Goal: Task Accomplishment & Management: Use online tool/utility

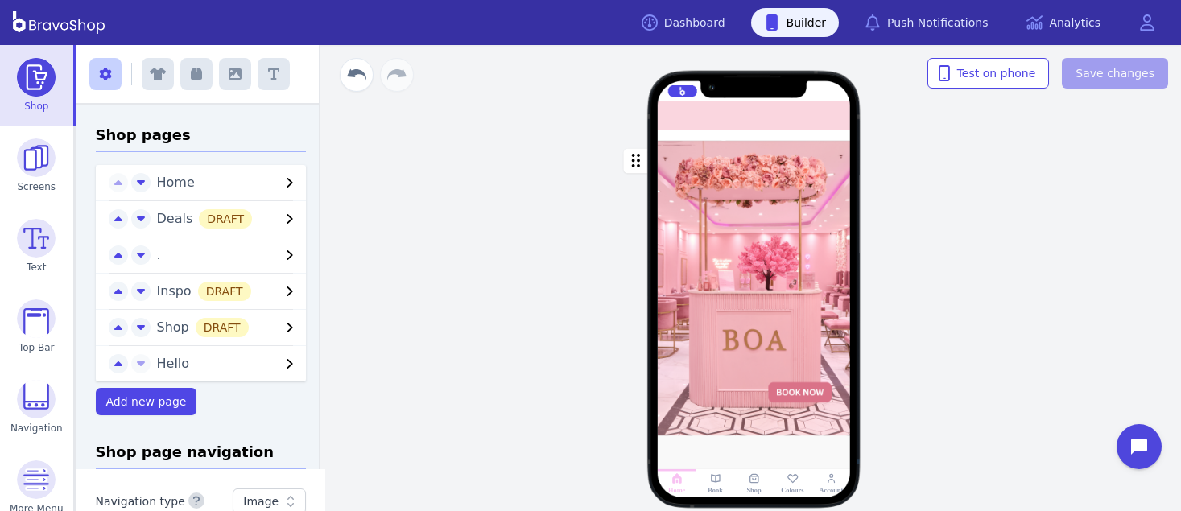
click at [770, 138] on div at bounding box center [772, 136] width 4 height 4
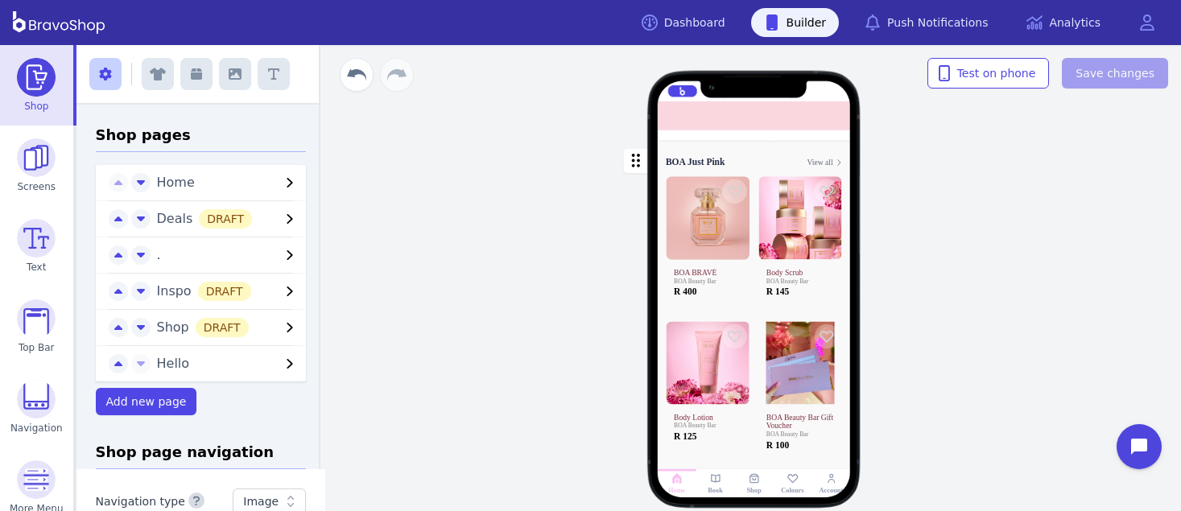
click at [758, 137] on div at bounding box center [760, 136] width 4 height 4
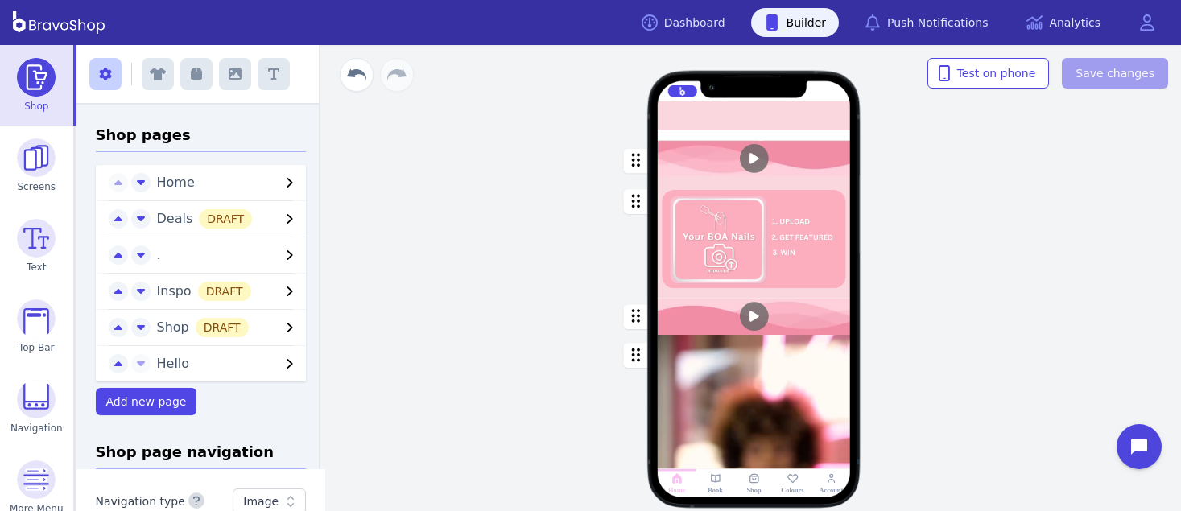
click at [745, 137] on div at bounding box center [747, 136] width 4 height 4
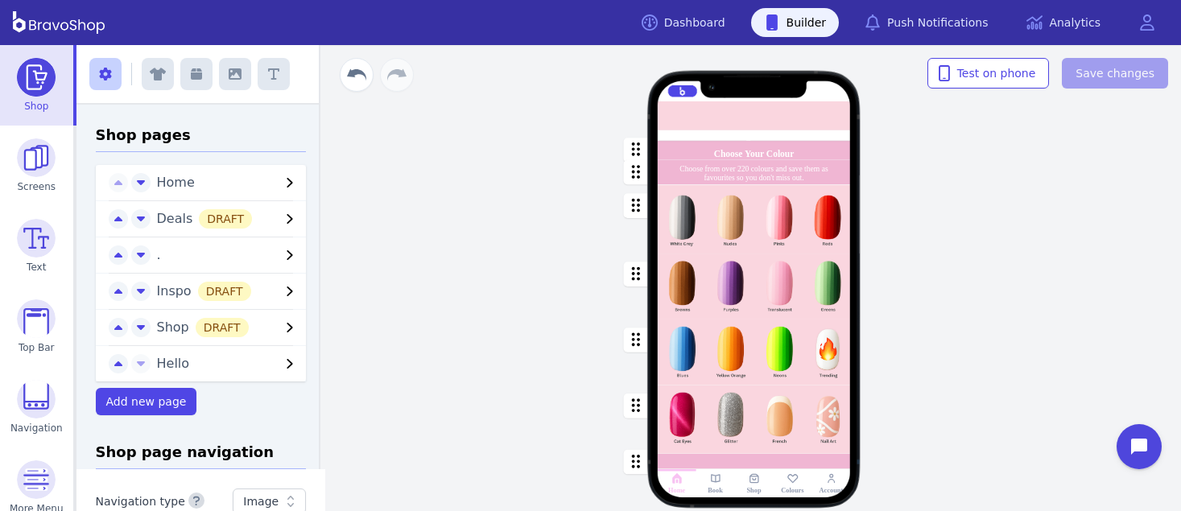
scroll to position [114, 0]
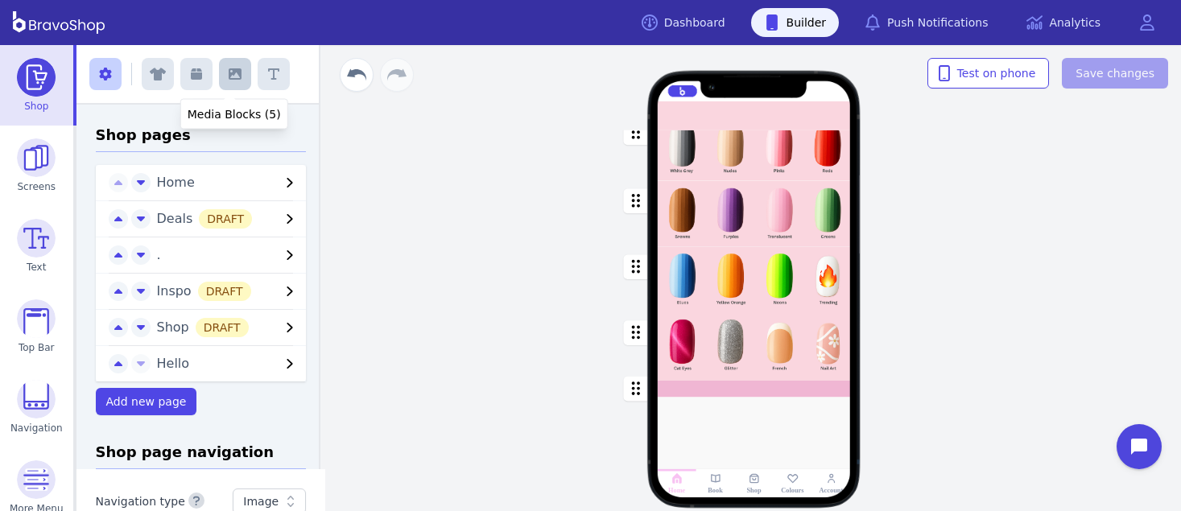
click at [229, 78] on icon "button" at bounding box center [235, 73] width 13 height 11
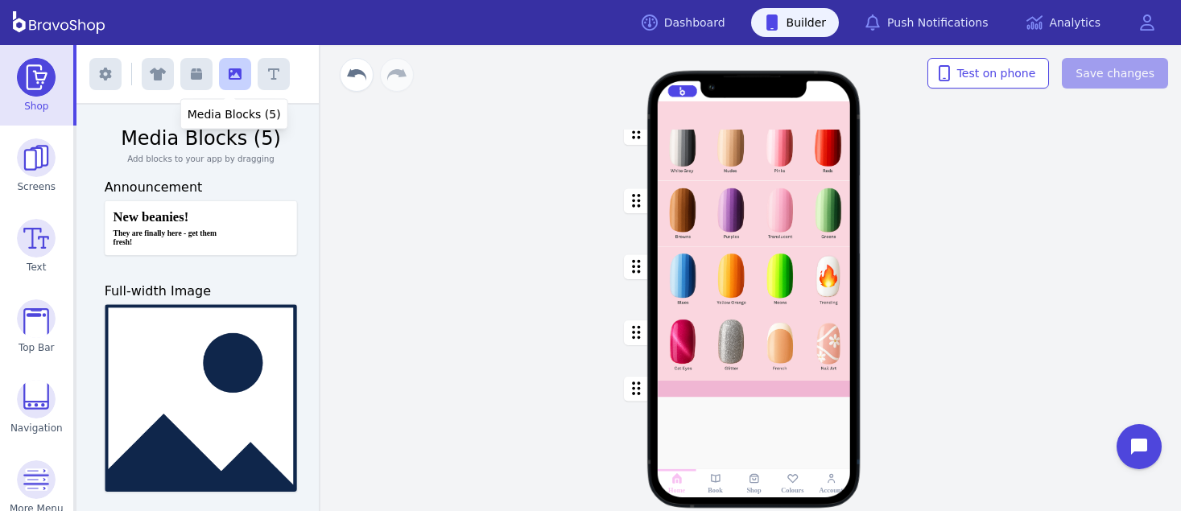
click at [229, 73] on icon "button" at bounding box center [235, 74] width 13 height 13
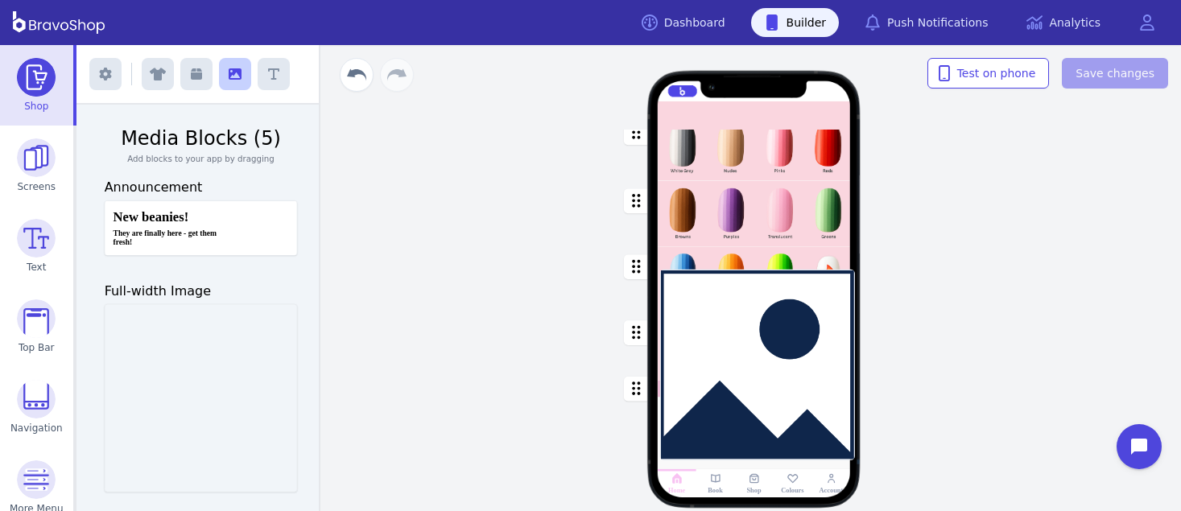
drag, startPoint x: 231, startPoint y: 429, endPoint x: 795, endPoint y: 398, distance: 564.4
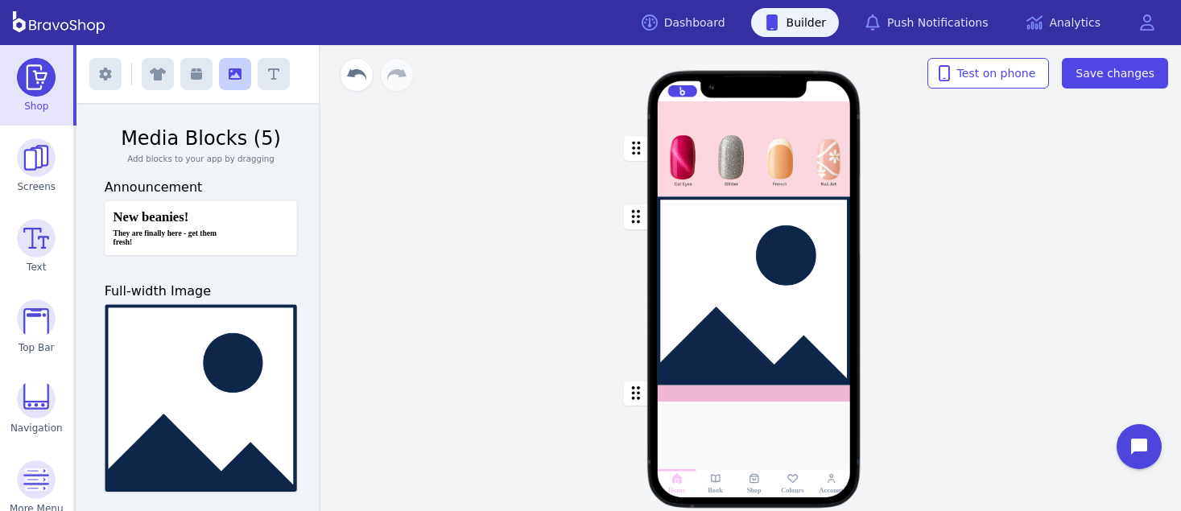
scroll to position [411, 0]
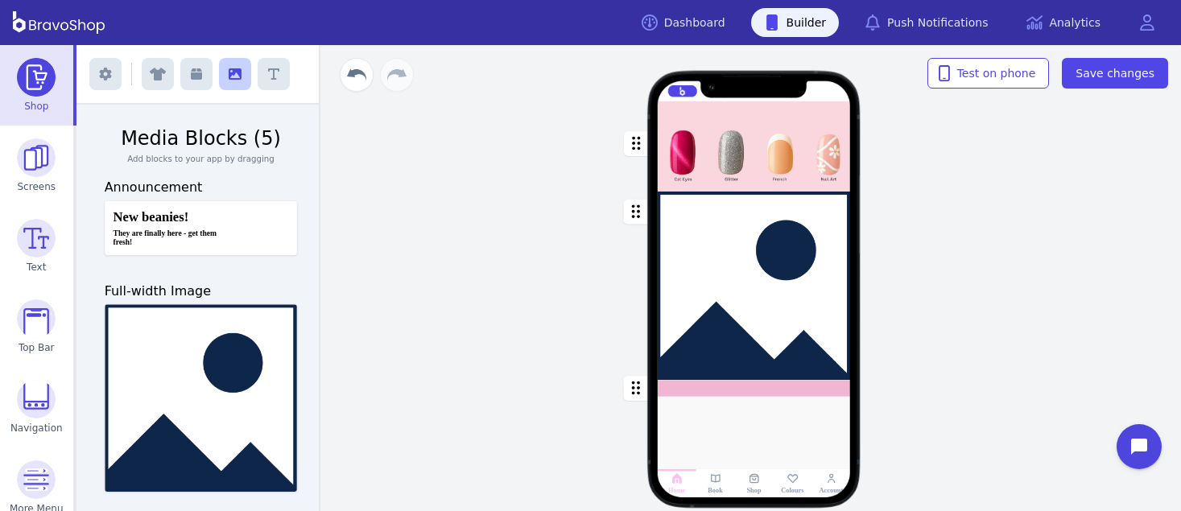
click at [696, 305] on div "button" at bounding box center [754, 286] width 193 height 189
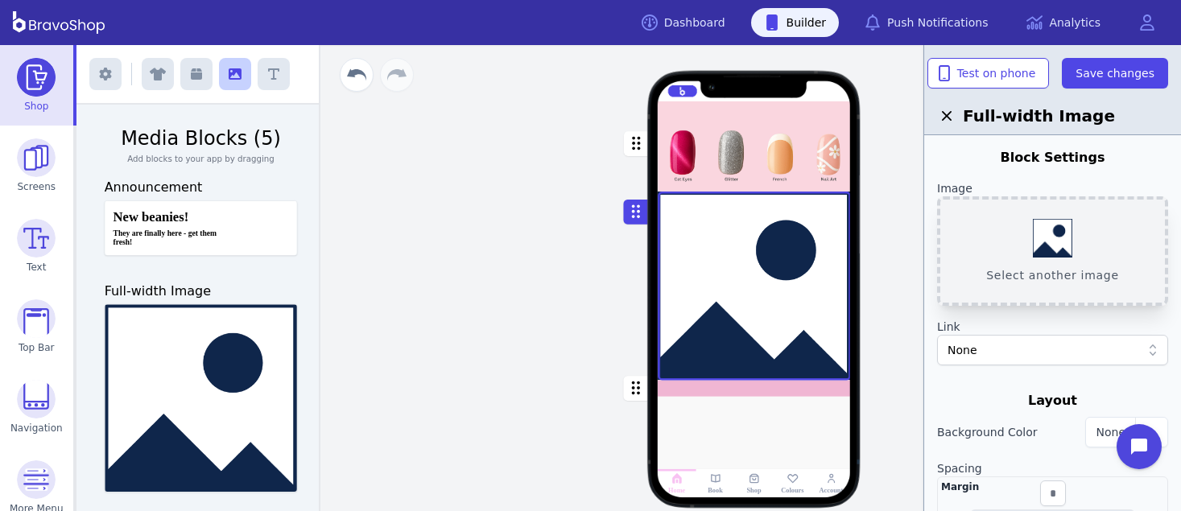
click at [1062, 234] on button "Select another image" at bounding box center [1052, 250] width 231 height 109
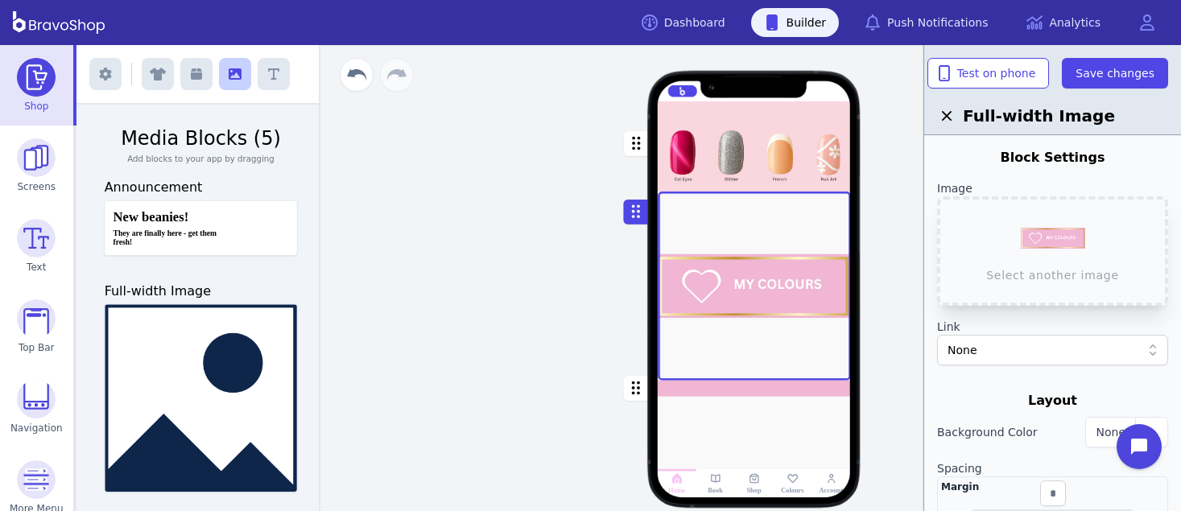
scroll to position [215, 0]
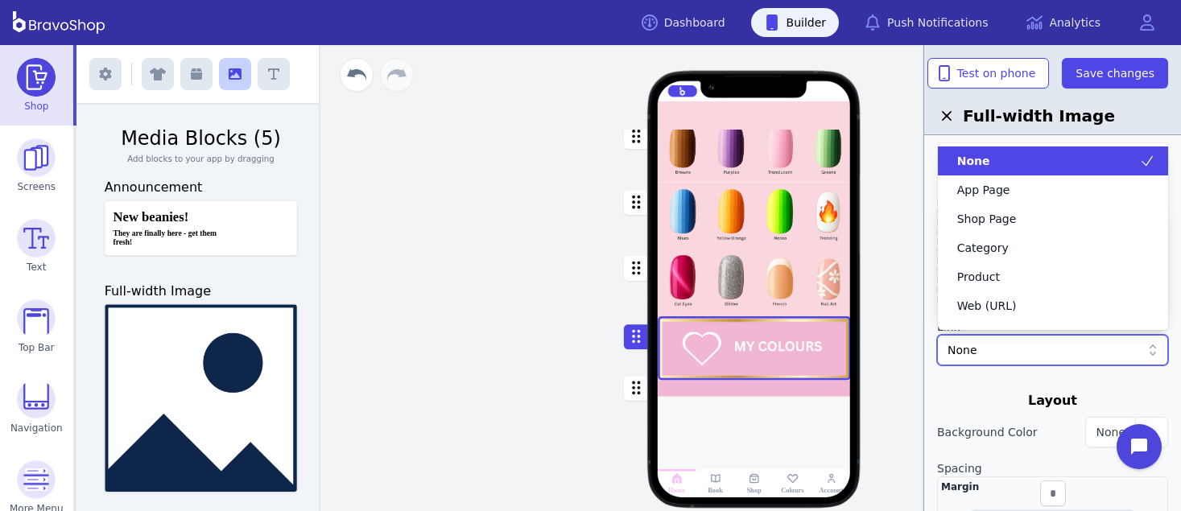
click at [1044, 348] on div "None" at bounding box center [1044, 350] width 193 height 16
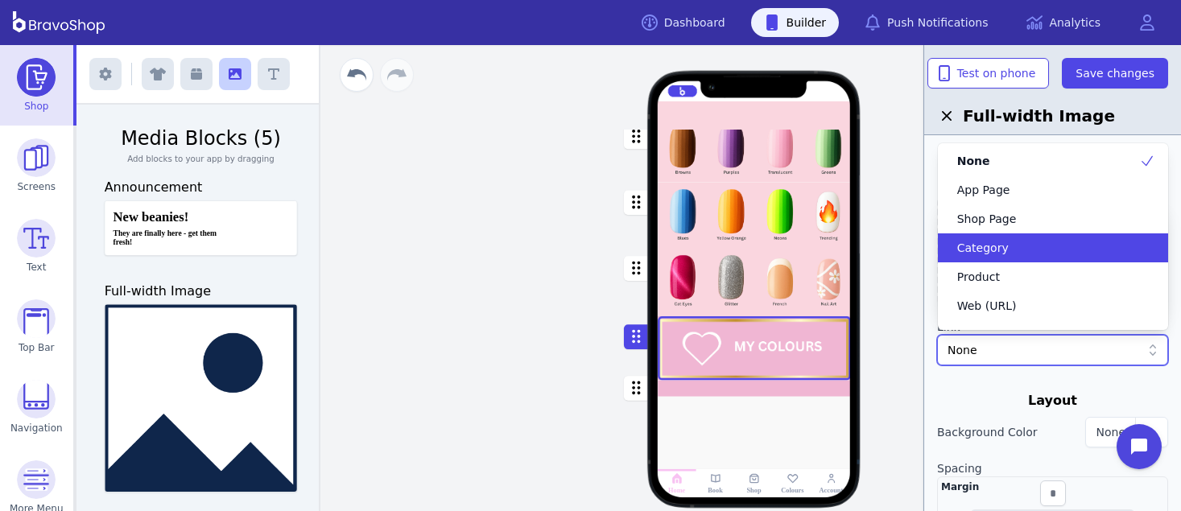
click at [1020, 235] on div "Category" at bounding box center [1053, 247] width 231 height 29
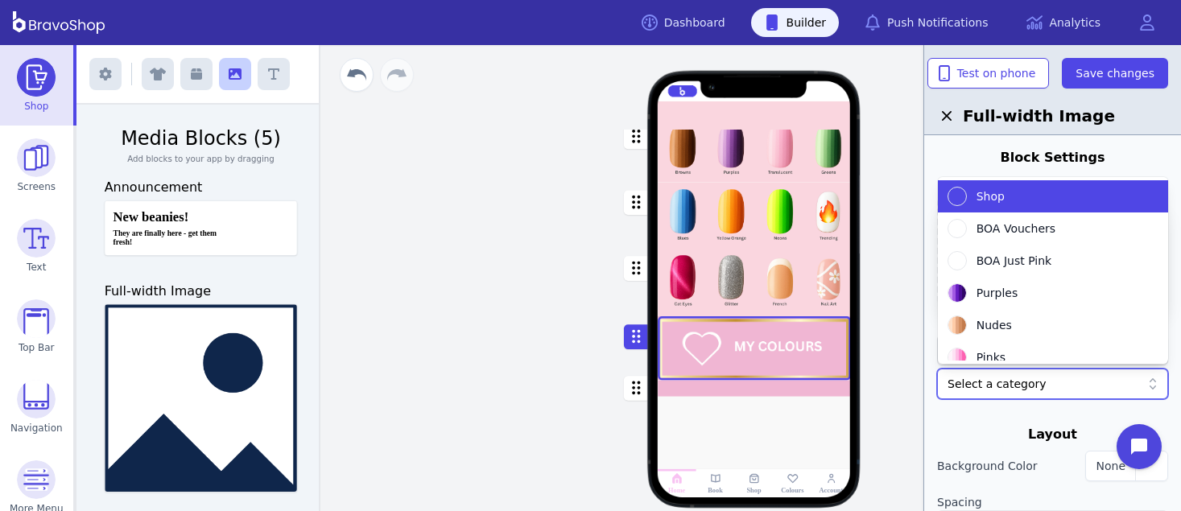
click at [1035, 389] on div at bounding box center [1044, 384] width 193 height 16
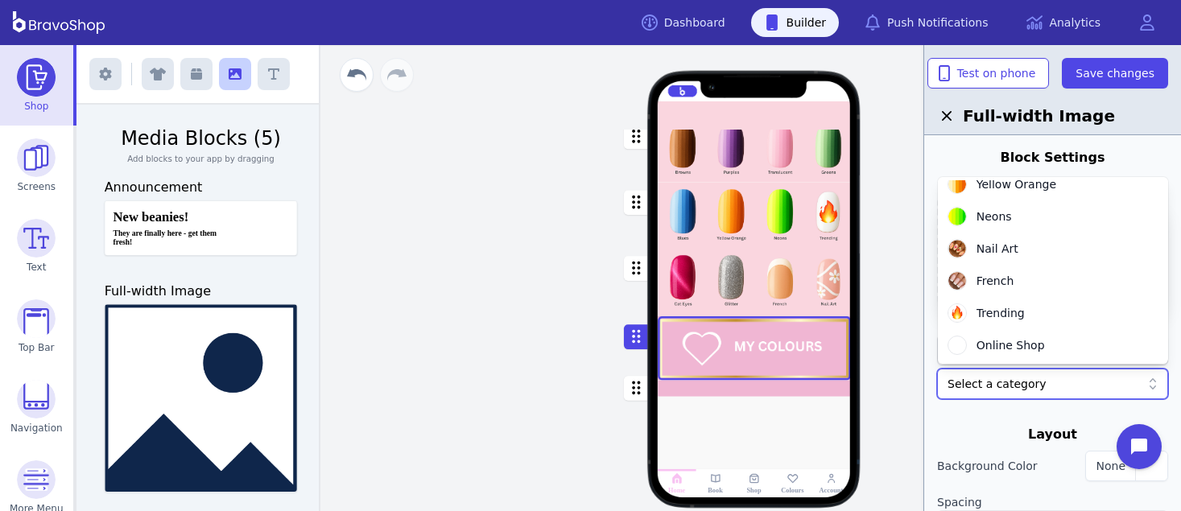
scroll to position [0, 0]
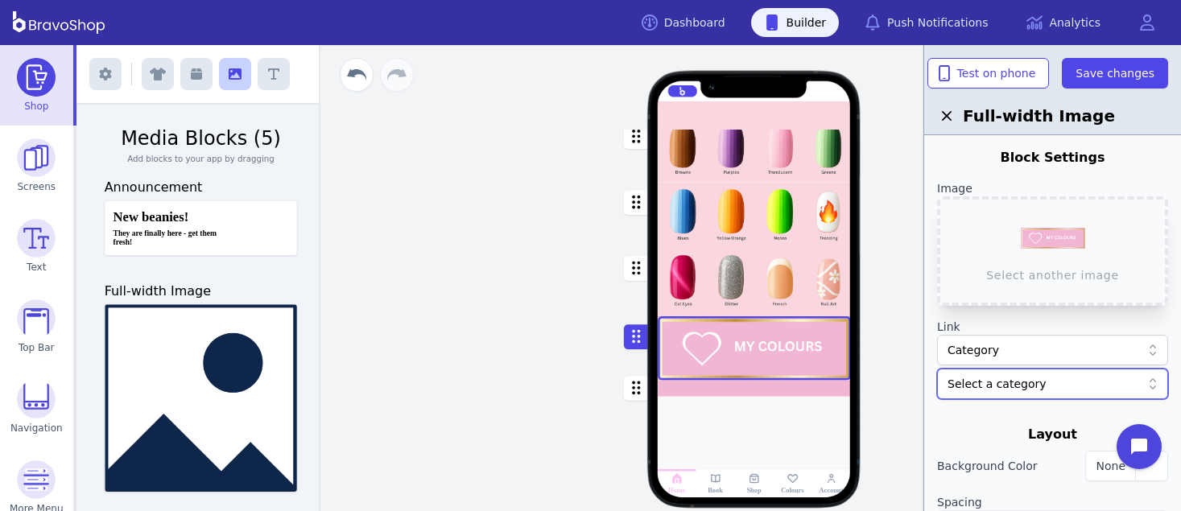
click at [1053, 388] on div at bounding box center [1044, 384] width 193 height 16
click at [1045, 357] on div "Category" at bounding box center [1044, 350] width 193 height 16
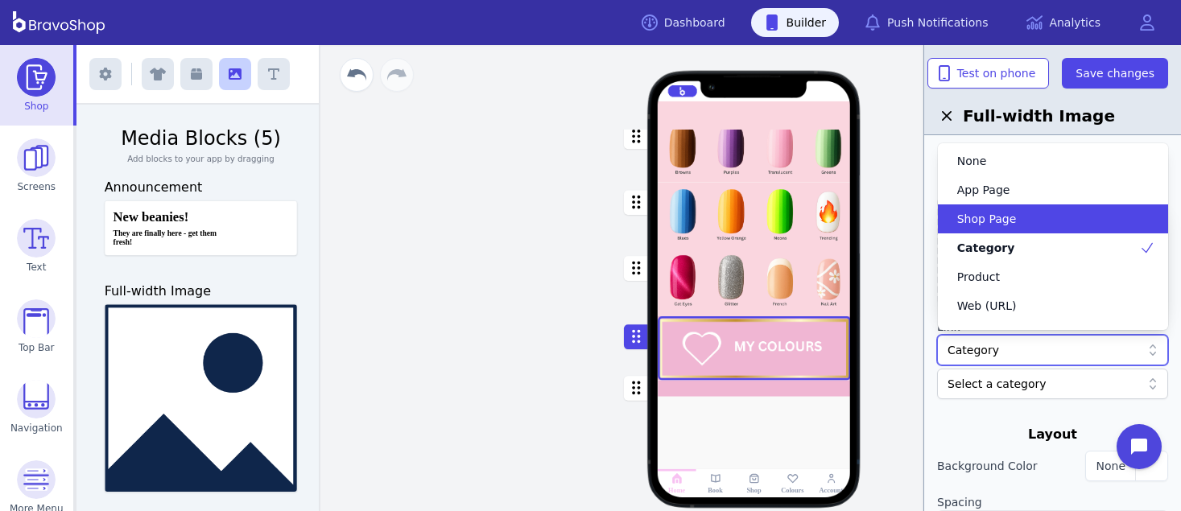
click at [1033, 205] on div "Shop Page" at bounding box center [1053, 218] width 231 height 29
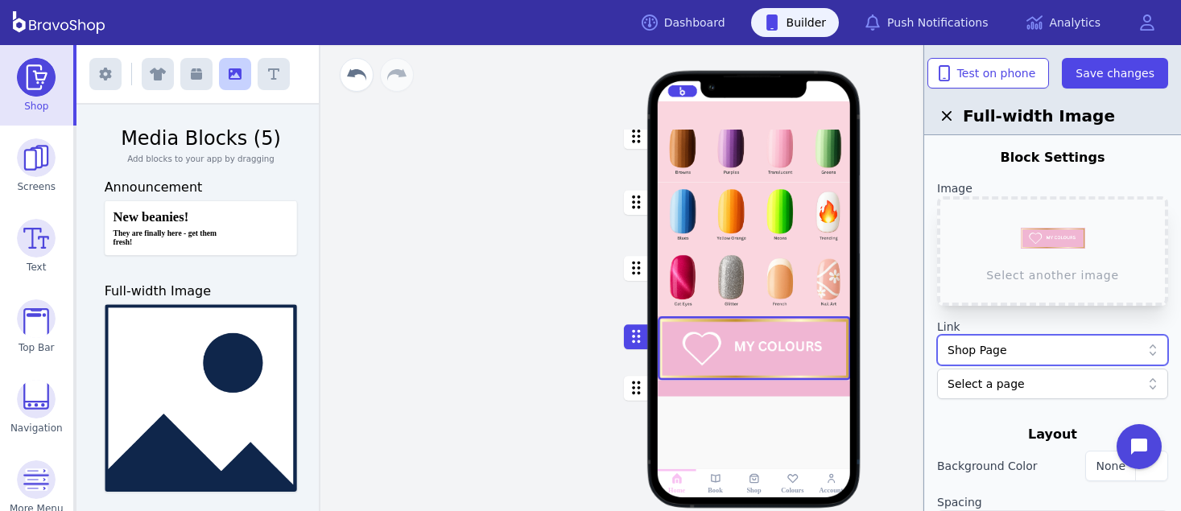
click at [1028, 378] on div "Select a page" at bounding box center [1044, 384] width 193 height 16
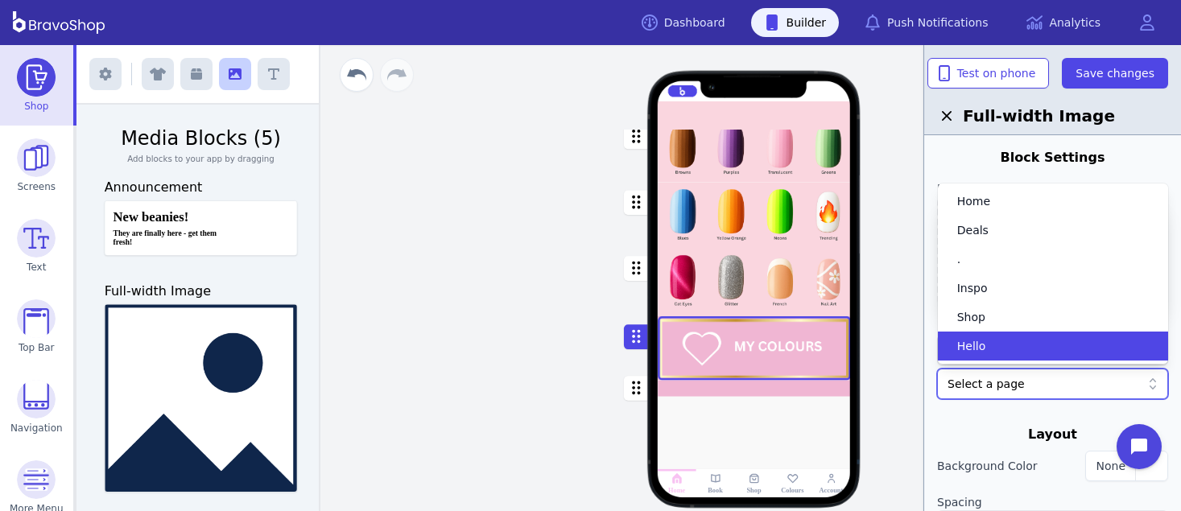
click at [1035, 389] on div "Select a page" at bounding box center [1044, 384] width 193 height 16
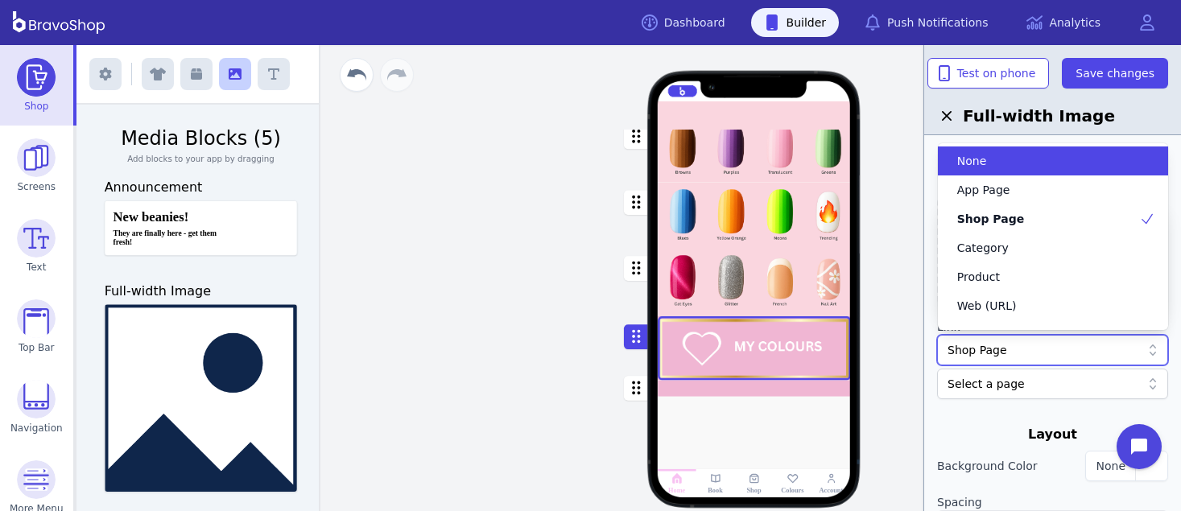
click at [1024, 349] on div "Shop Page" at bounding box center [1044, 350] width 193 height 16
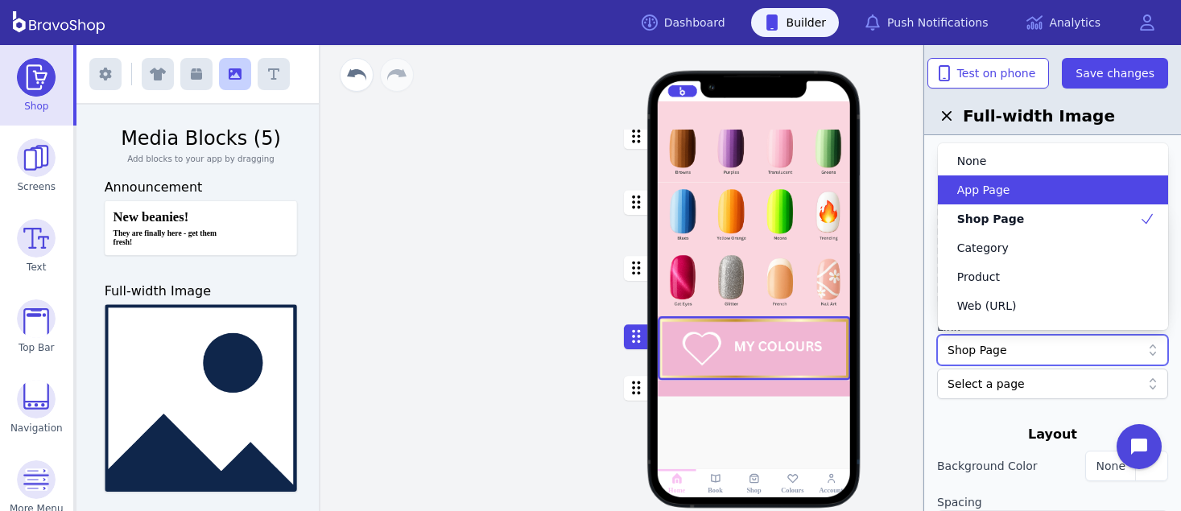
click at [1010, 190] on div "App Page" at bounding box center [1044, 190] width 192 height 16
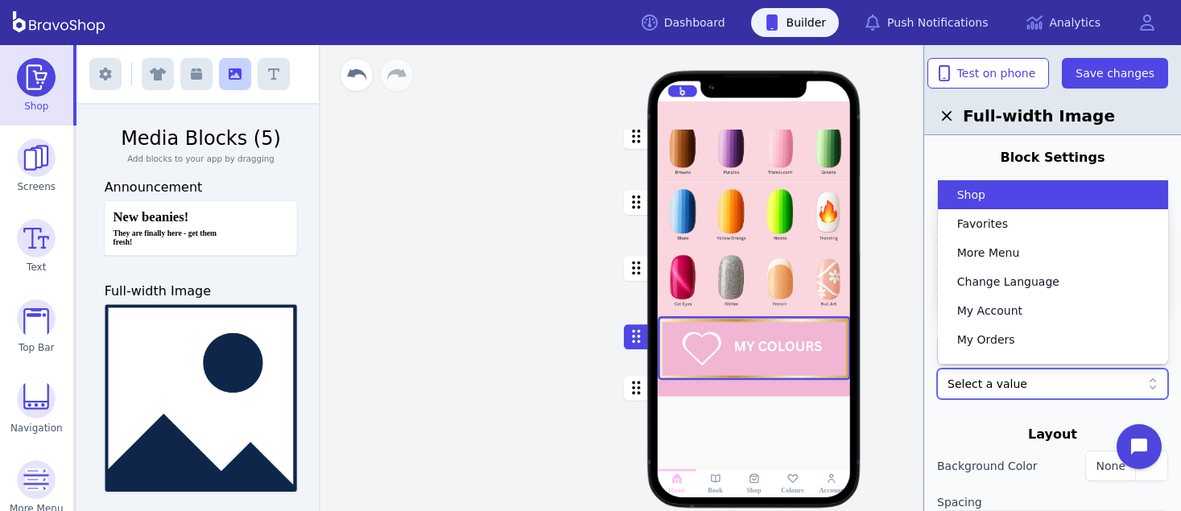
click at [1046, 376] on div "Select a value" at bounding box center [1044, 384] width 193 height 16
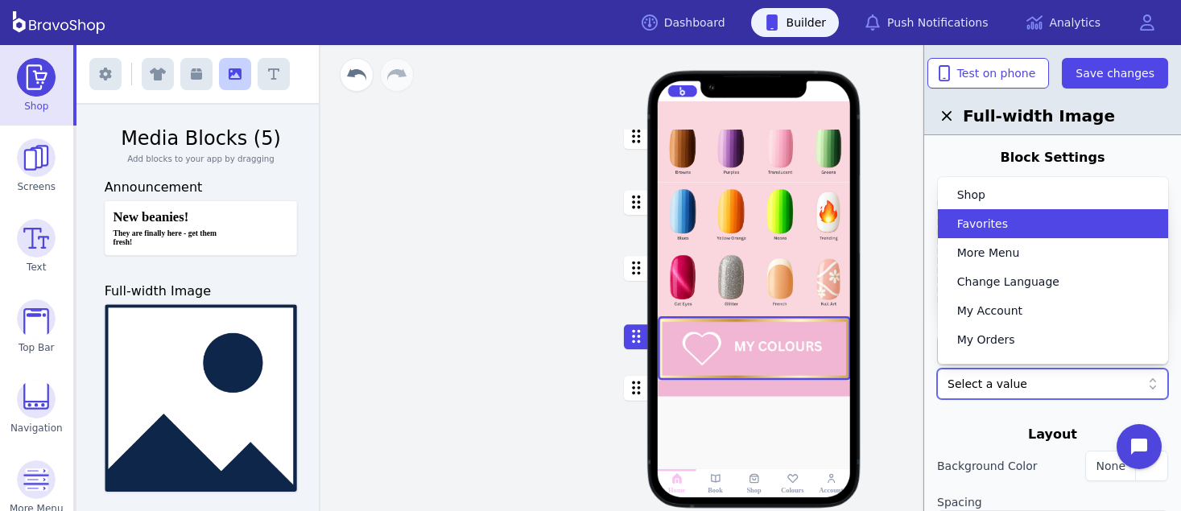
click at [1003, 229] on div "Favorites" at bounding box center [1044, 224] width 192 height 16
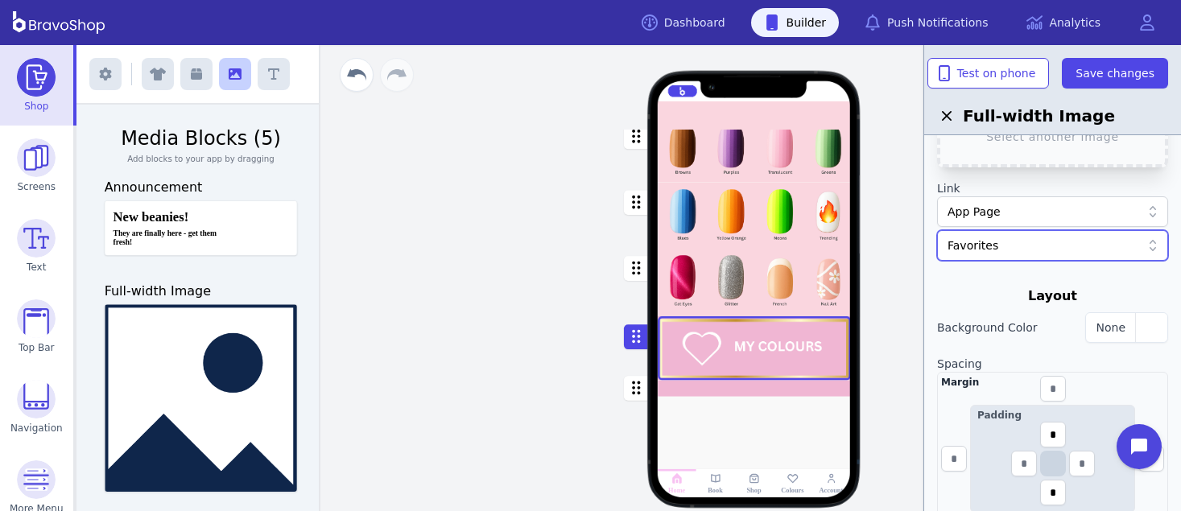
scroll to position [143, 0]
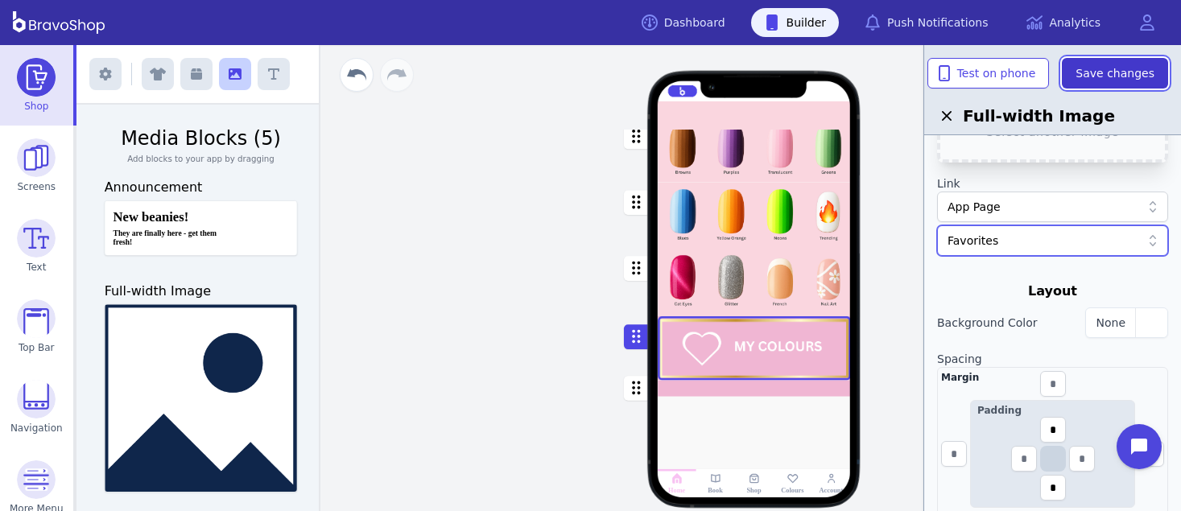
click at [1108, 71] on span "Save changes" at bounding box center [1115, 73] width 79 height 16
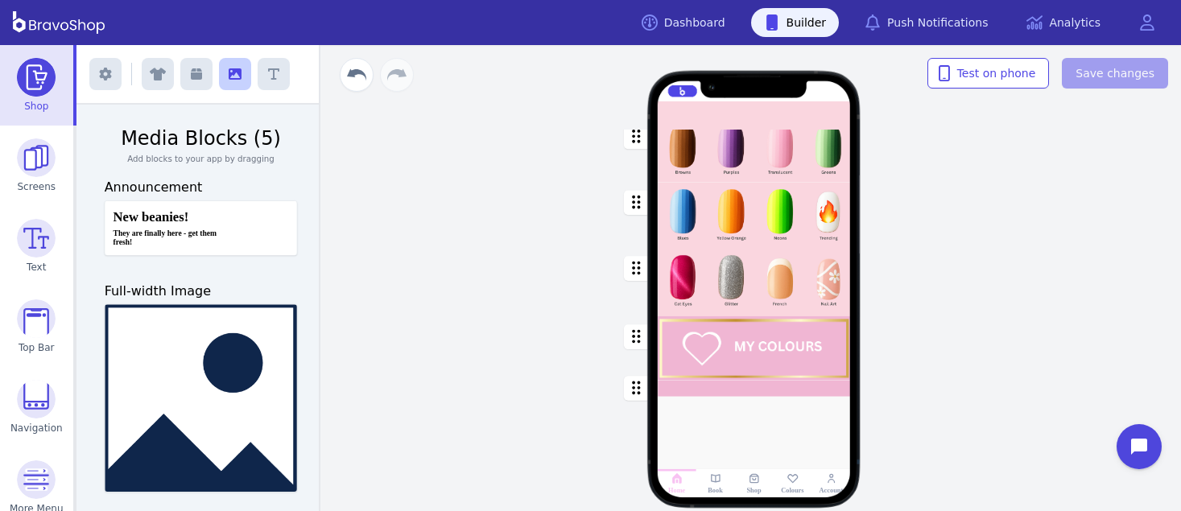
click at [783, 112] on div at bounding box center [754, 115] width 193 height 29
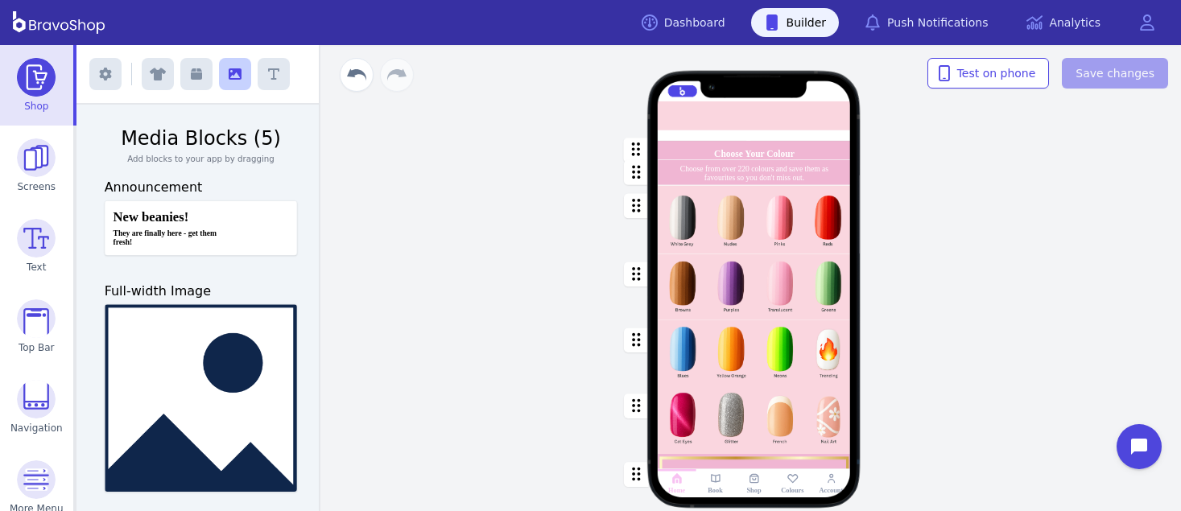
click at [758, 204] on div "button" at bounding box center [754, 219] width 193 height 68
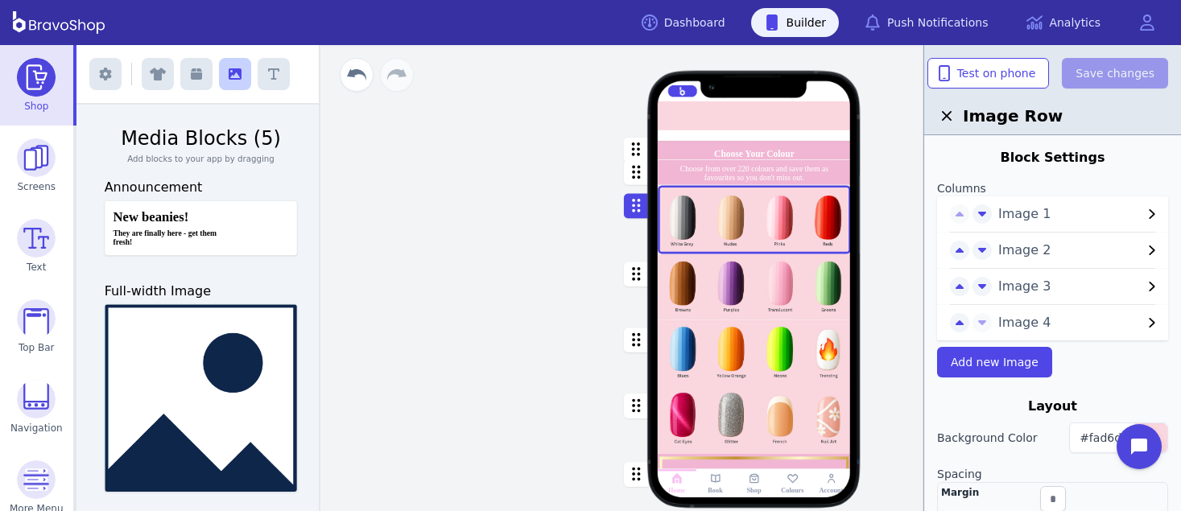
scroll to position [122, 0]
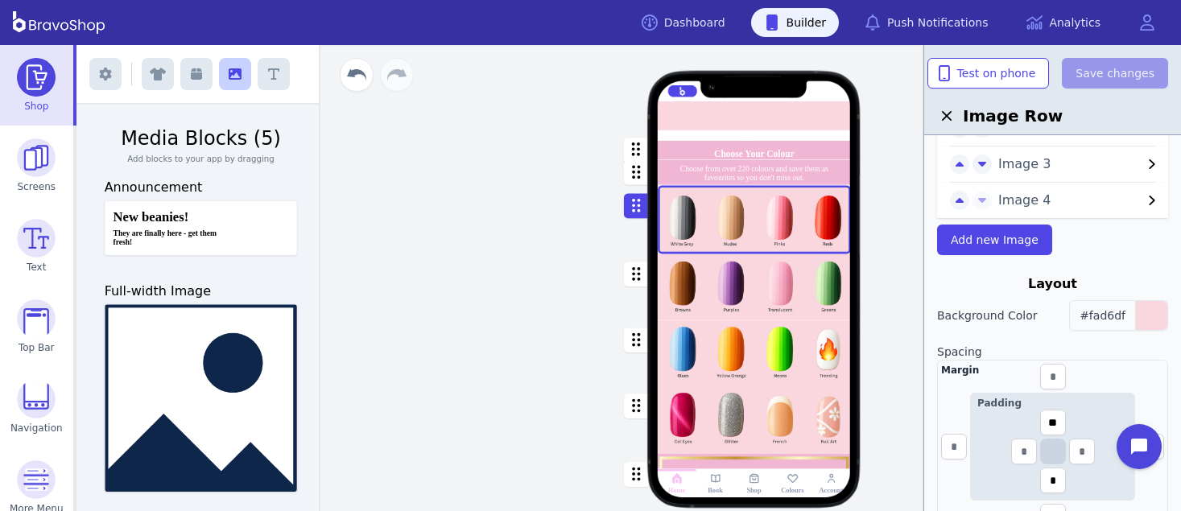
click at [1119, 316] on span "#fad6df" at bounding box center [1103, 315] width 46 height 13
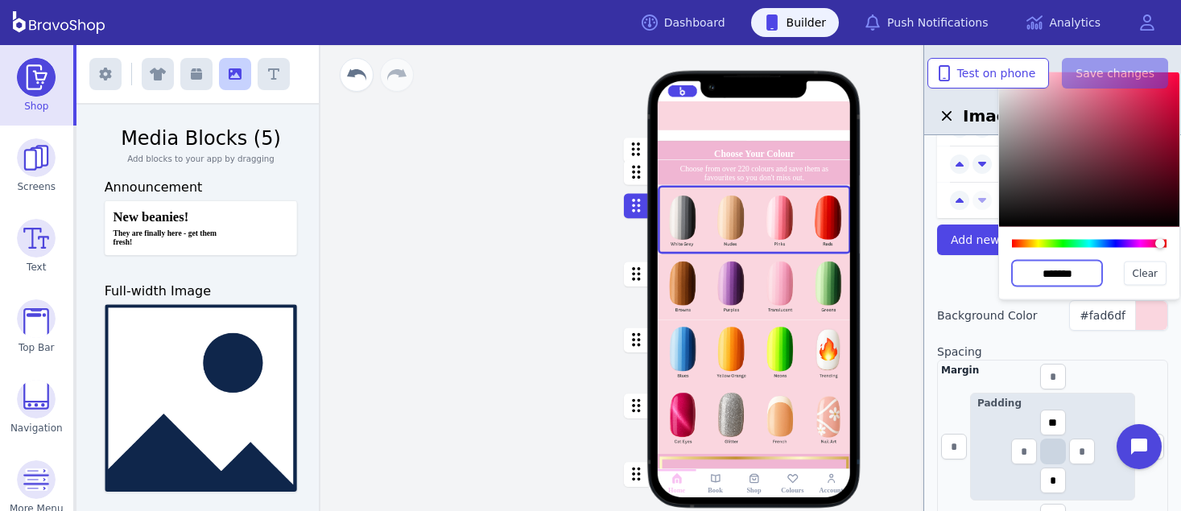
drag, startPoint x: 1085, startPoint y: 270, endPoint x: 1022, endPoint y: 266, distance: 63.7
click at [1022, 266] on input "*******" at bounding box center [1057, 274] width 90 height 26
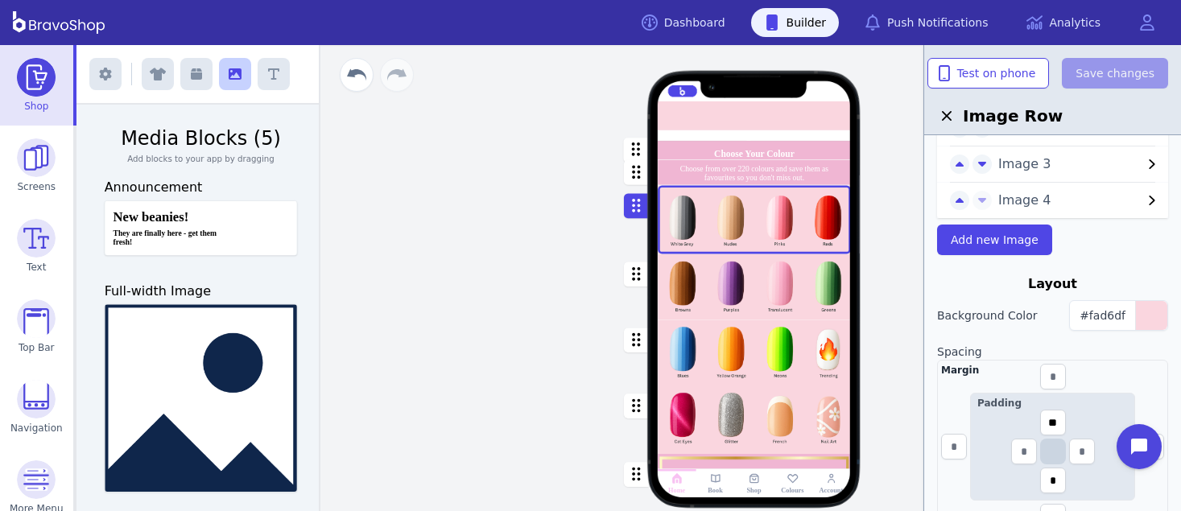
click at [816, 383] on div "button" at bounding box center [754, 353] width 193 height 66
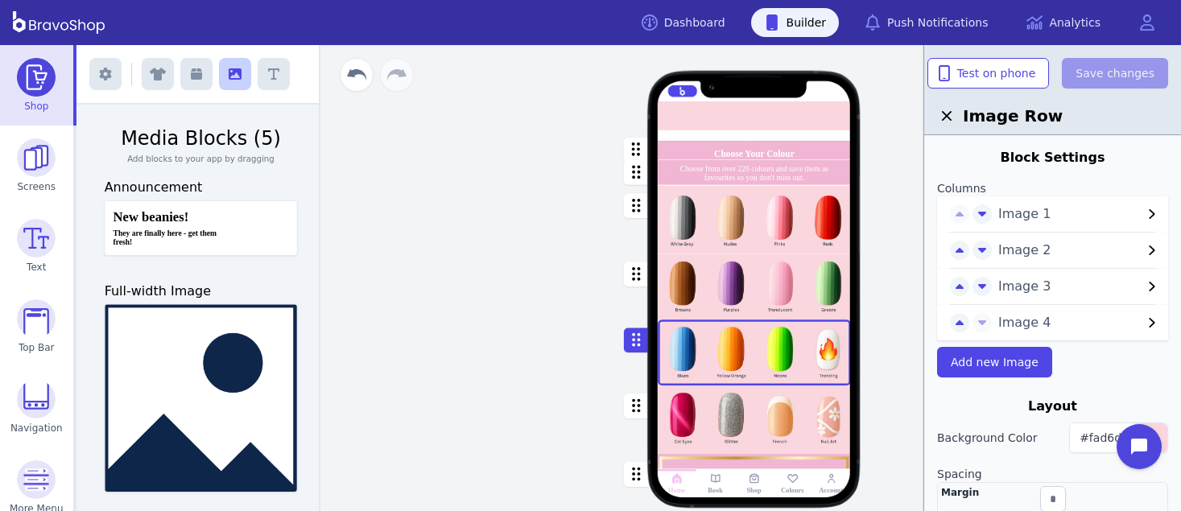
scroll to position [214, 0]
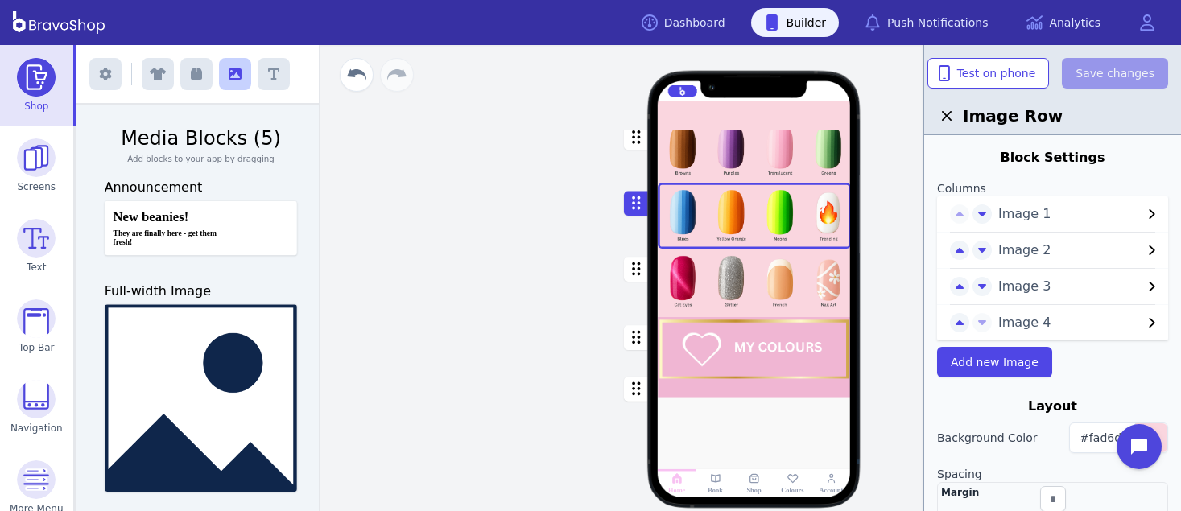
click at [817, 392] on div "button" at bounding box center [754, 389] width 193 height 16
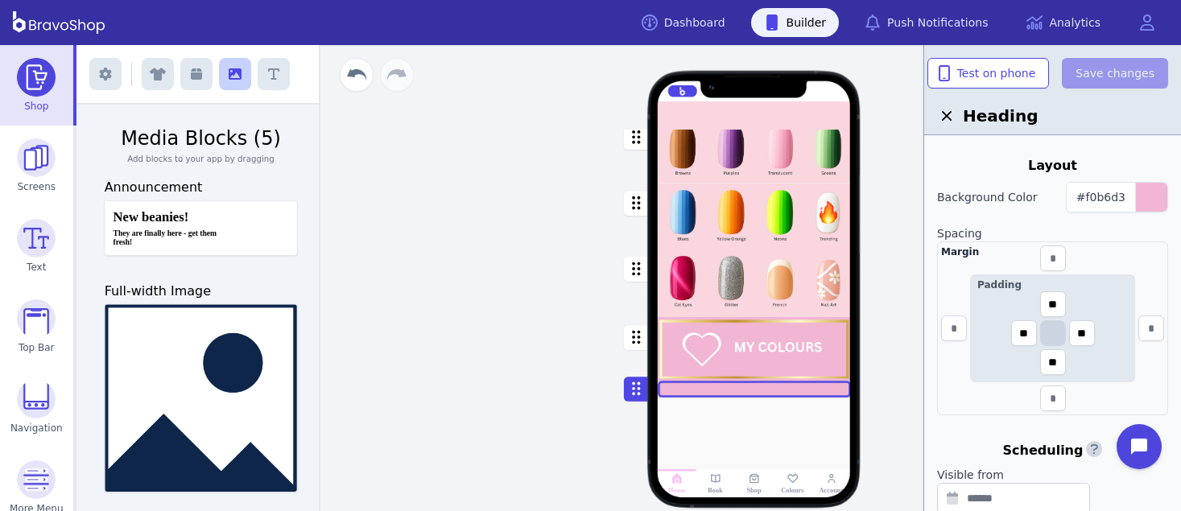
scroll to position [242, 0]
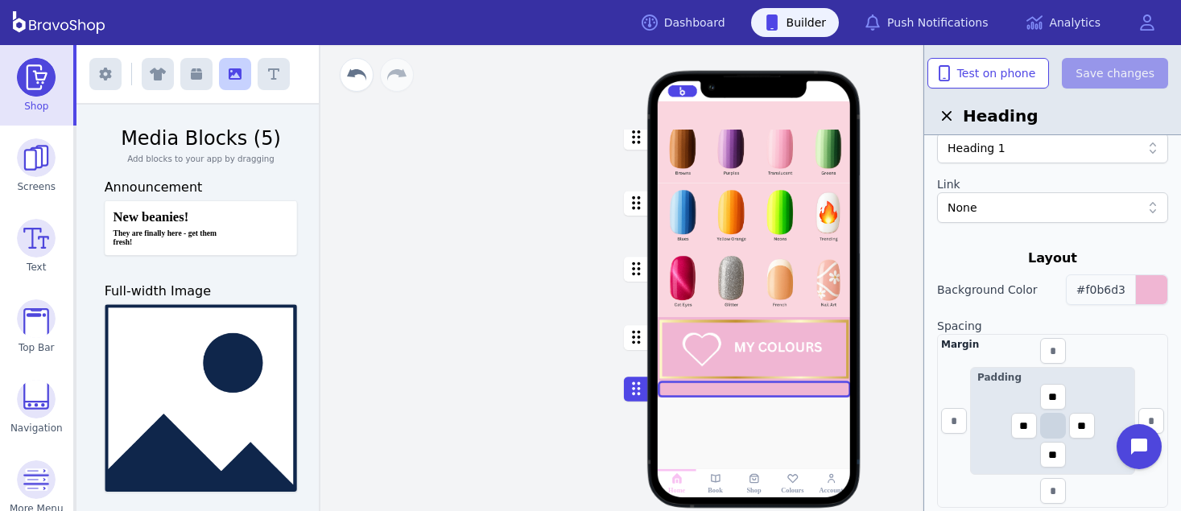
click at [1113, 295] on span "#f0b6d3" at bounding box center [1100, 289] width 49 height 13
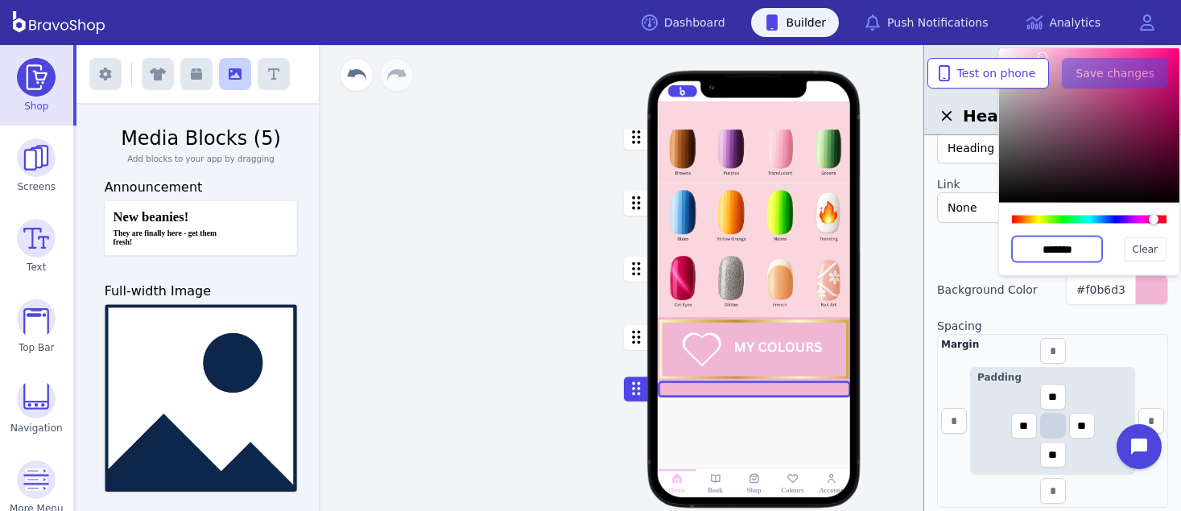
drag, startPoint x: 1096, startPoint y: 246, endPoint x: 1003, endPoint y: 247, distance: 93.4
click at [1003, 247] on div "******* Clear" at bounding box center [1089, 239] width 180 height 72
paste input "text"
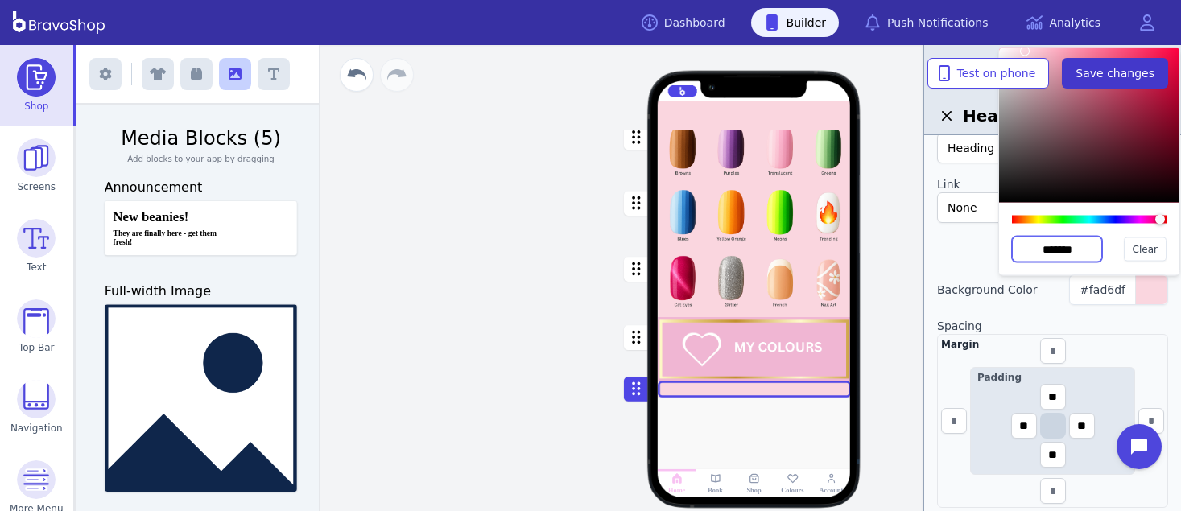
type input "*******"
click at [1113, 72] on span "Save changes" at bounding box center [1115, 73] width 79 height 16
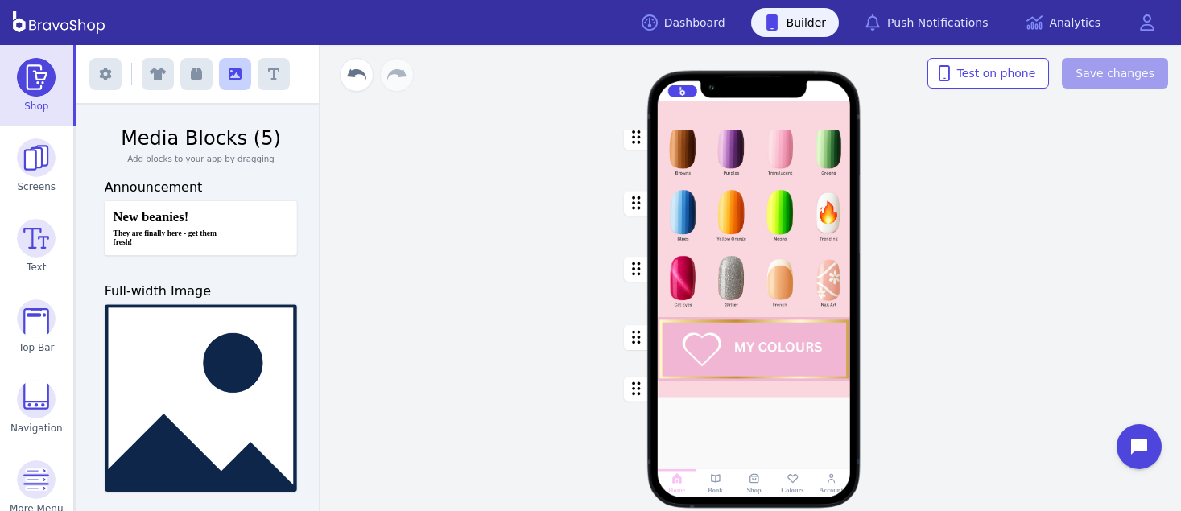
scroll to position [0, 0]
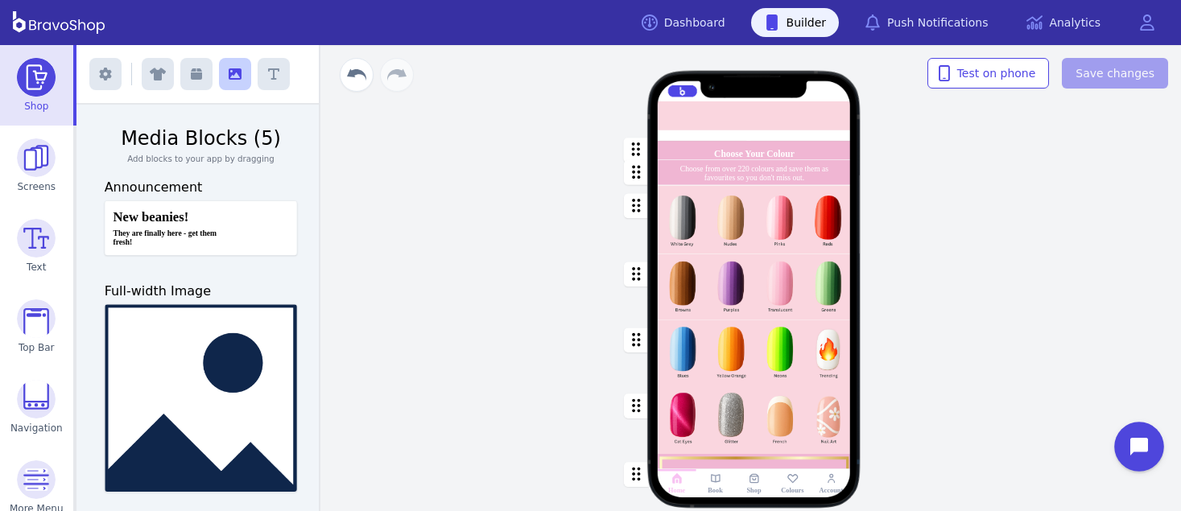
click at [1126, 441] on button "Open chat widget" at bounding box center [1139, 447] width 50 height 50
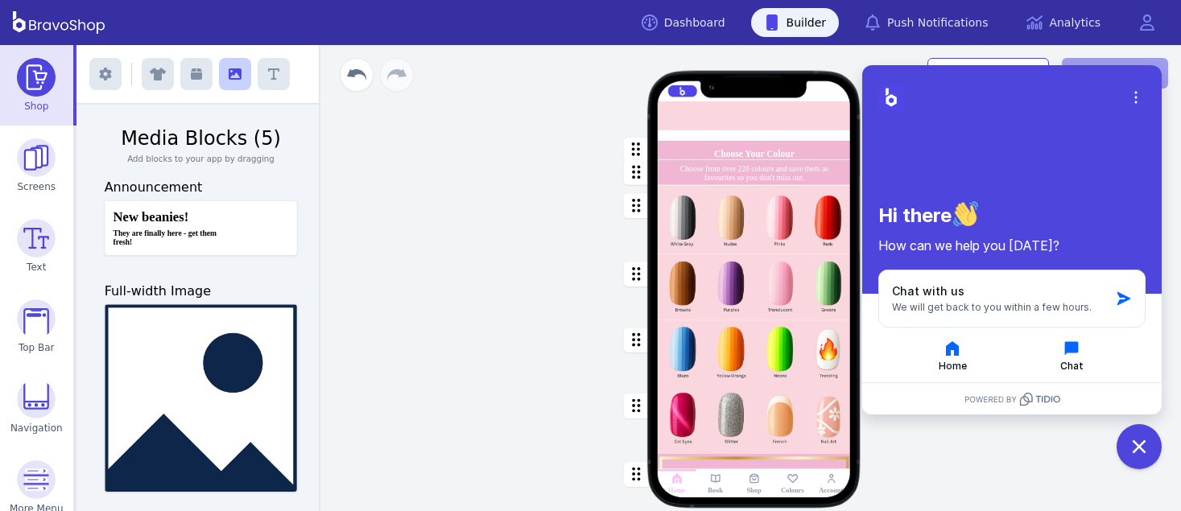
click at [1081, 353] on icon "button" at bounding box center [1071, 348] width 19 height 19
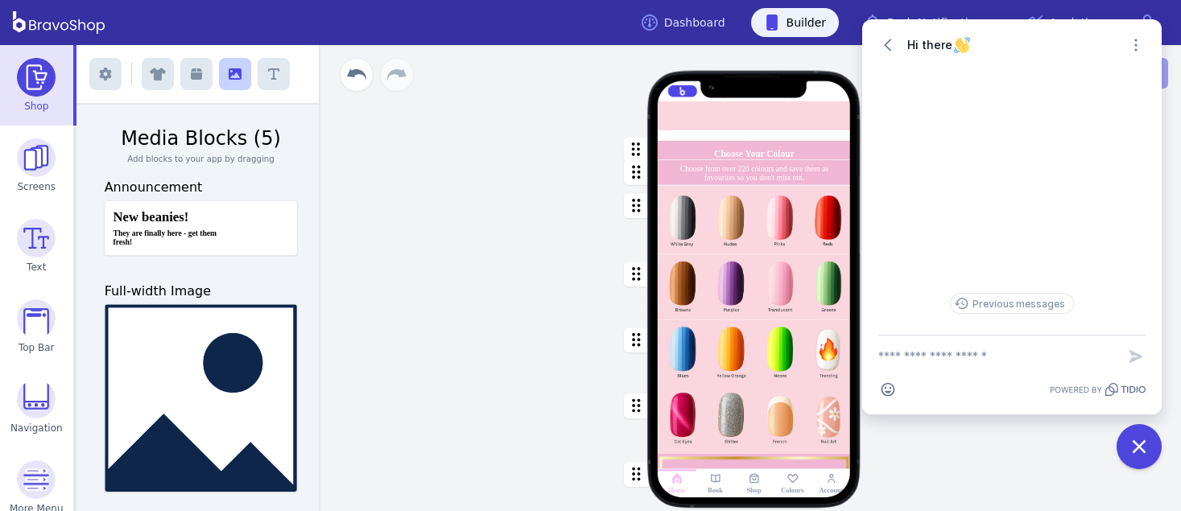
click at [944, 372] on textarea "New message" at bounding box center [997, 357] width 238 height 42
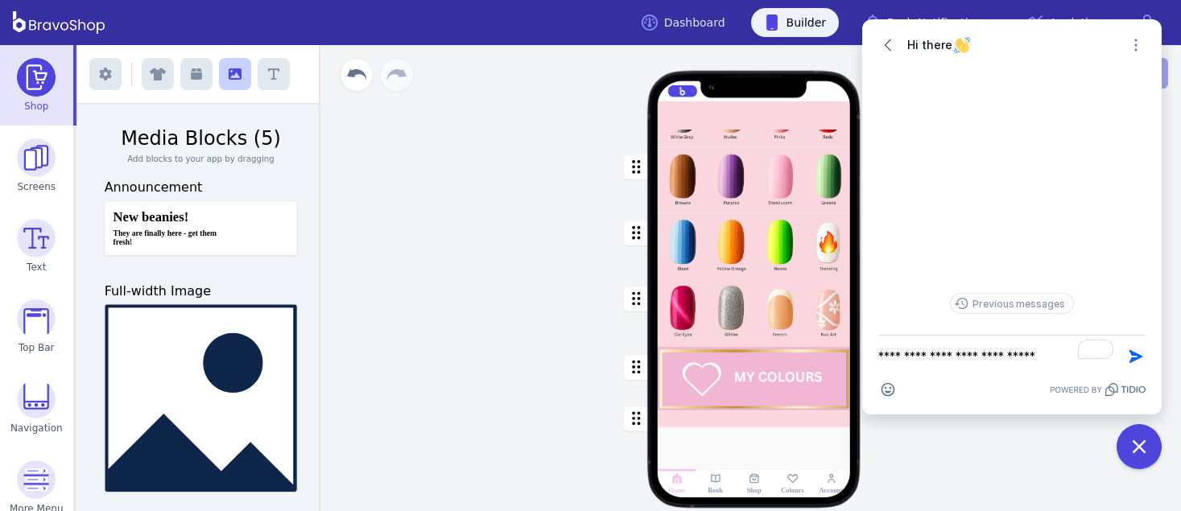
scroll to position [171, 0]
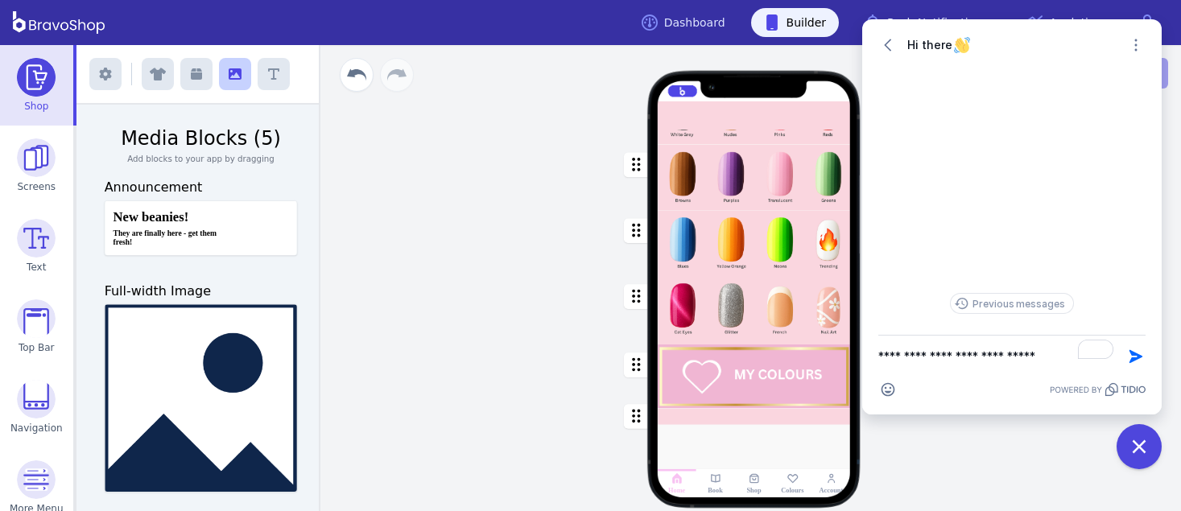
click at [773, 359] on div "button" at bounding box center [754, 377] width 193 height 64
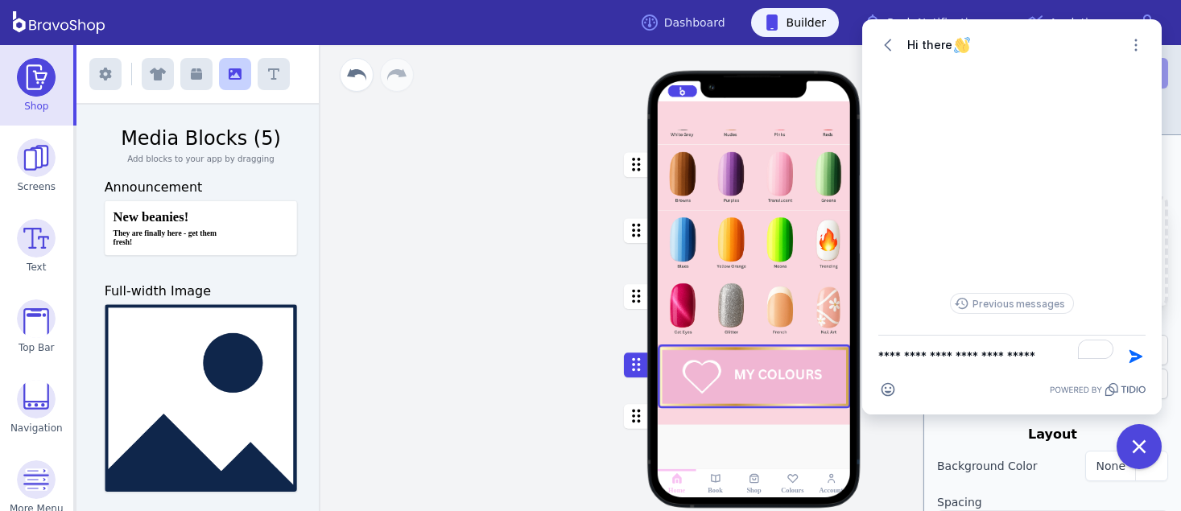
click at [1058, 357] on textarea "**********" at bounding box center [997, 357] width 238 height 42
click at [960, 338] on textarea "**********" at bounding box center [997, 349] width 238 height 58
click at [1003, 340] on textarea "**********" at bounding box center [997, 349] width 238 height 58
click at [932, 361] on textarea "**********" at bounding box center [997, 349] width 238 height 58
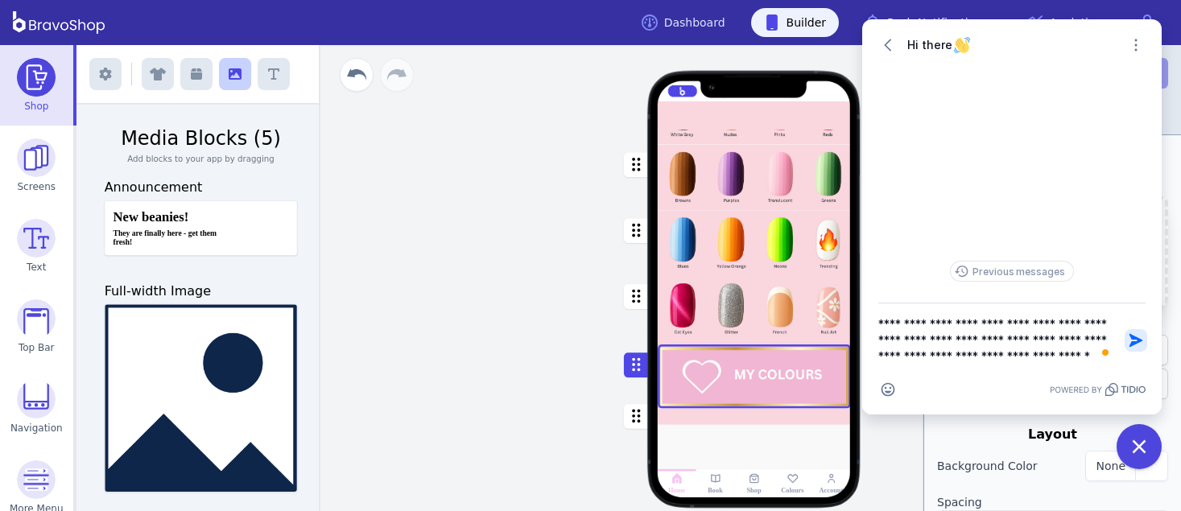
type textarea "**********"
click at [1137, 340] on icon "button" at bounding box center [1135, 340] width 13 height 13
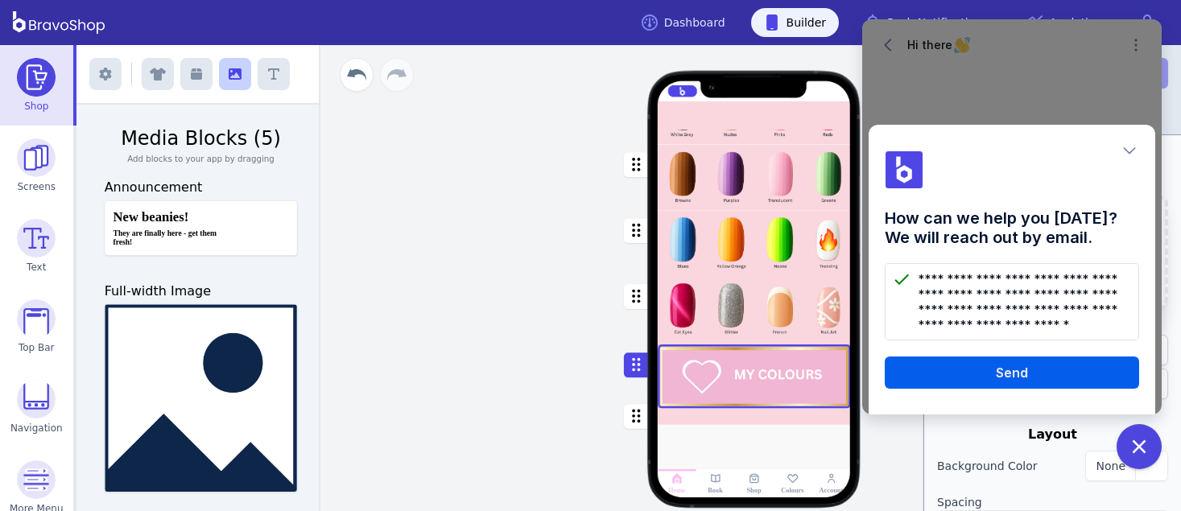
click at [1048, 375] on button "Send" at bounding box center [1012, 373] width 254 height 32
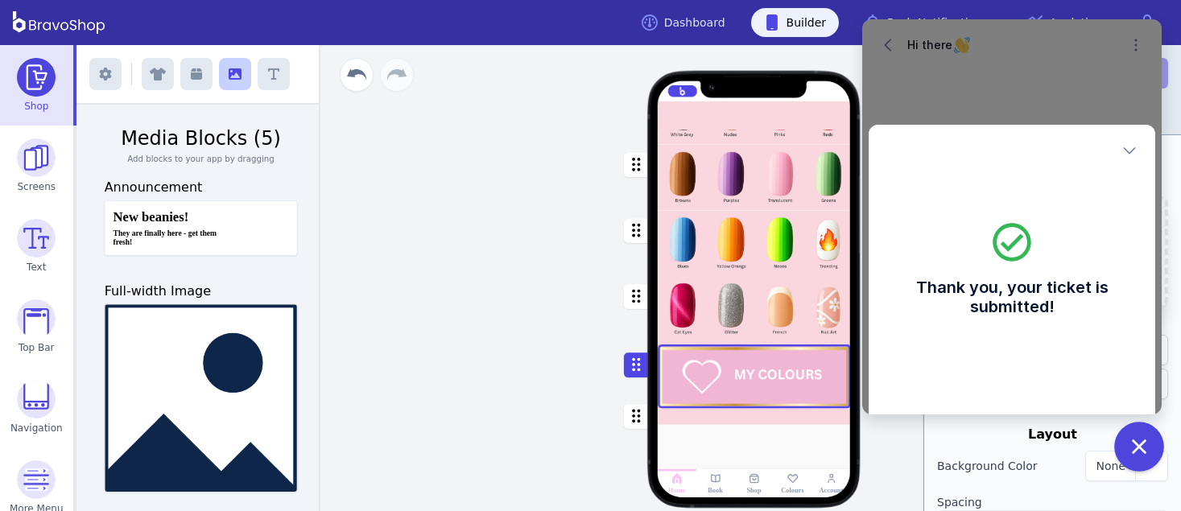
click at [1141, 445] on icon "Close chat widget" at bounding box center [1139, 447] width 14 height 14
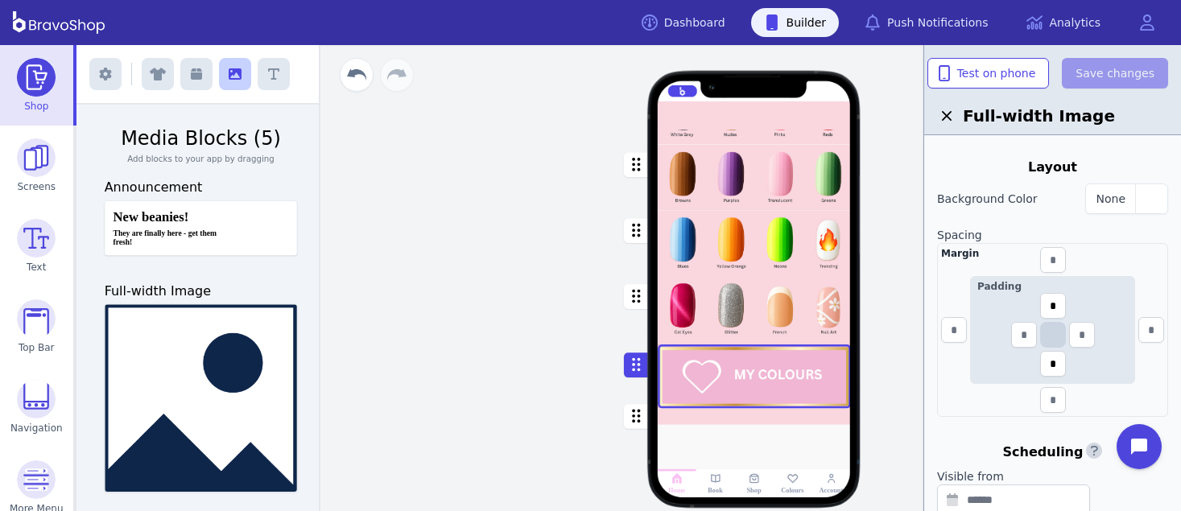
scroll to position [264, 0]
click at [1049, 301] on input "*" at bounding box center [1053, 309] width 26 height 26
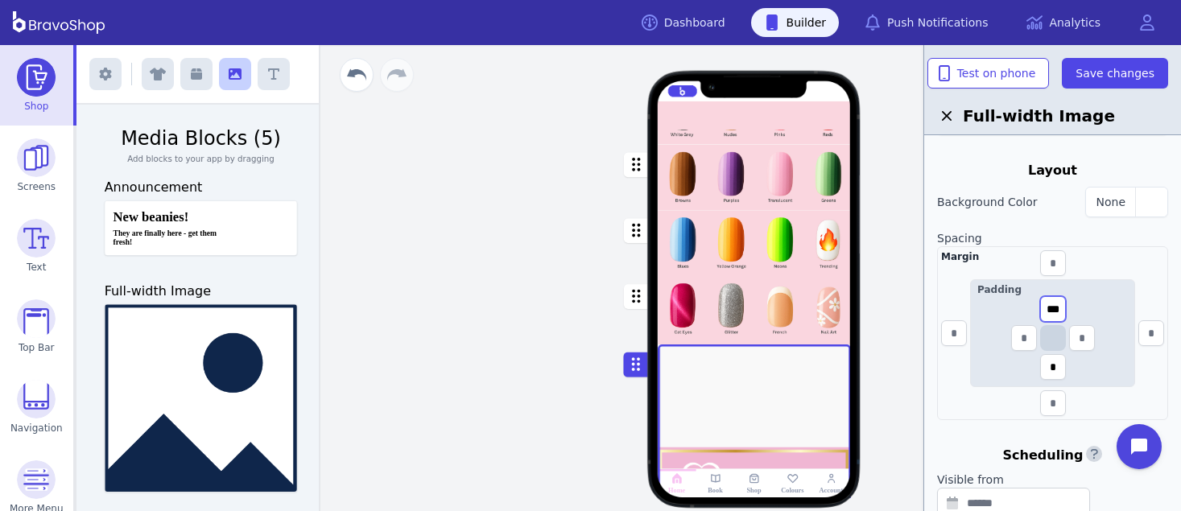
click at [1057, 308] on input "***" at bounding box center [1053, 309] width 26 height 26
type input "*"
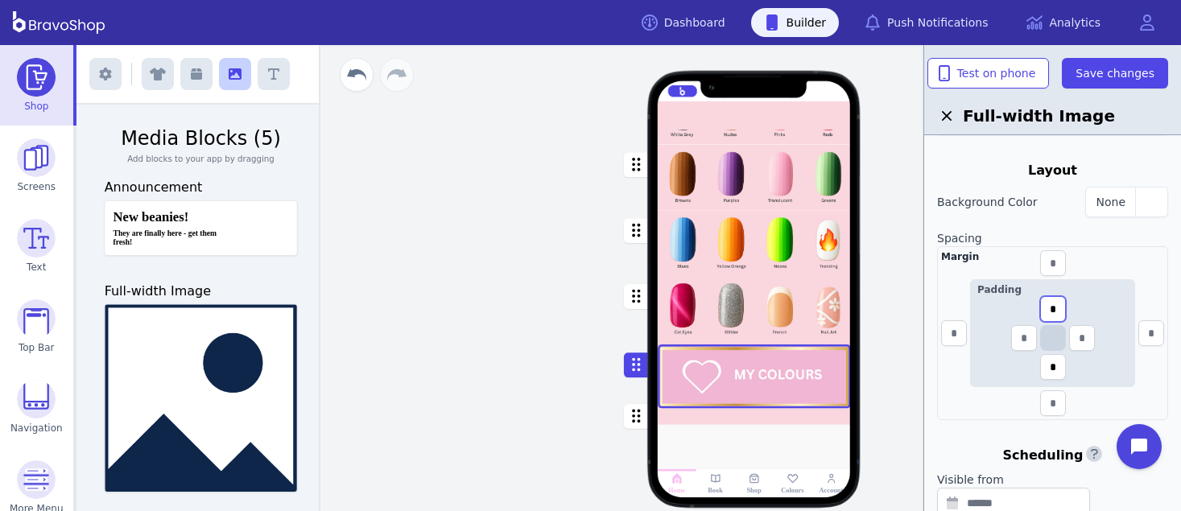
click at [1059, 305] on input "*" at bounding box center [1053, 309] width 26 height 26
click at [1054, 264] on input "text" at bounding box center [1053, 263] width 26 height 26
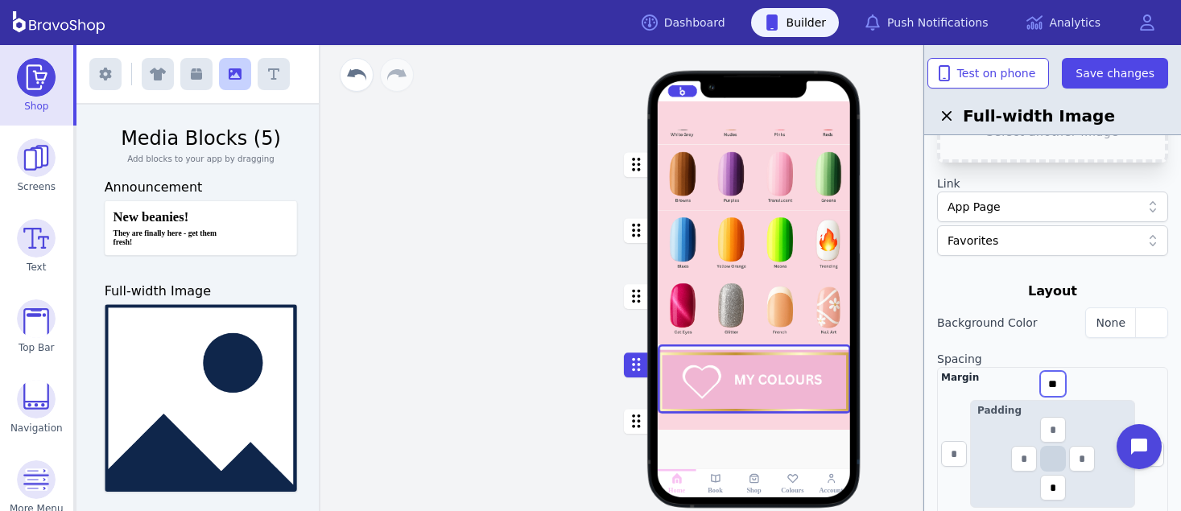
scroll to position [147, 0]
click at [1158, 318] on div "button" at bounding box center [1151, 318] width 32 height 29
type input "**"
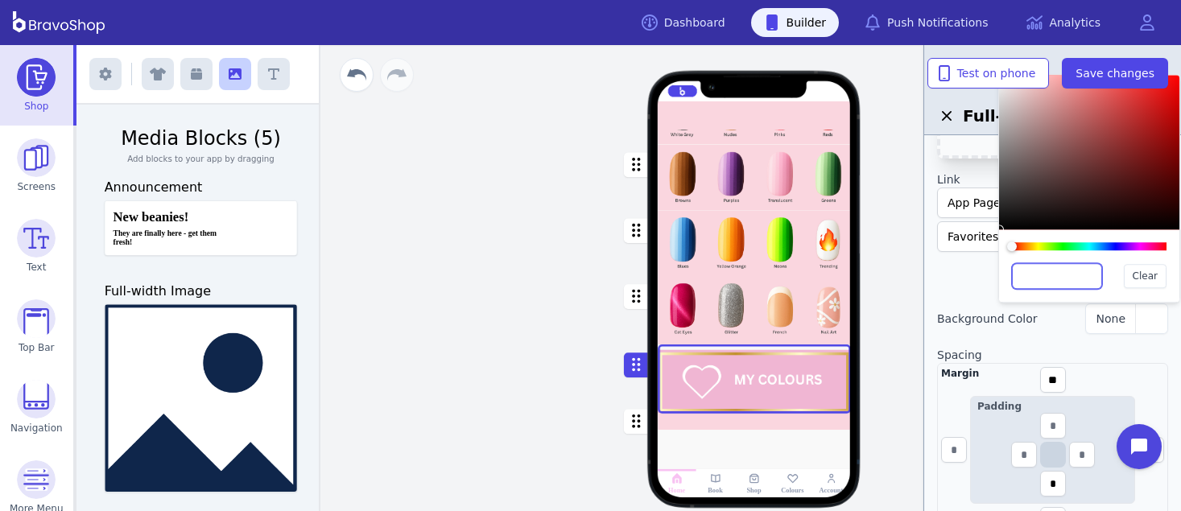
click at [1033, 279] on input "text" at bounding box center [1057, 276] width 90 height 26
paste input "*******"
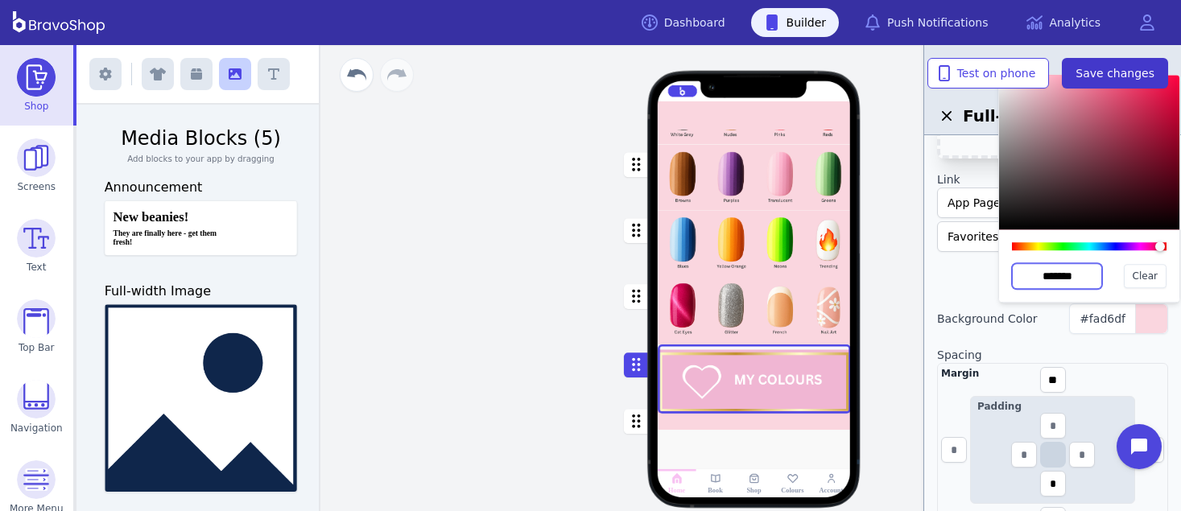
type input "*******"
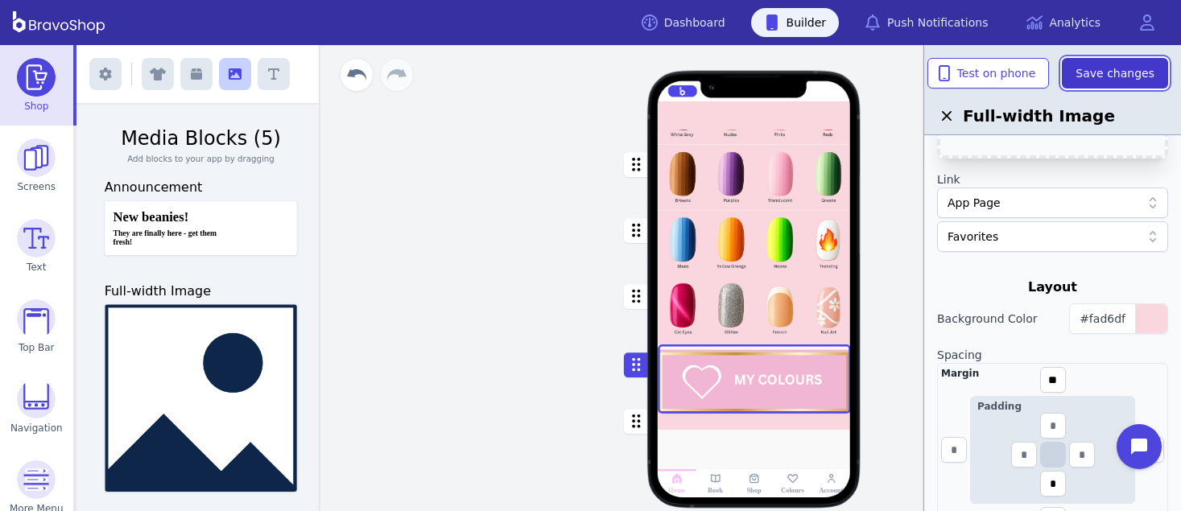
click at [1101, 66] on span "Save changes" at bounding box center [1115, 73] width 79 height 16
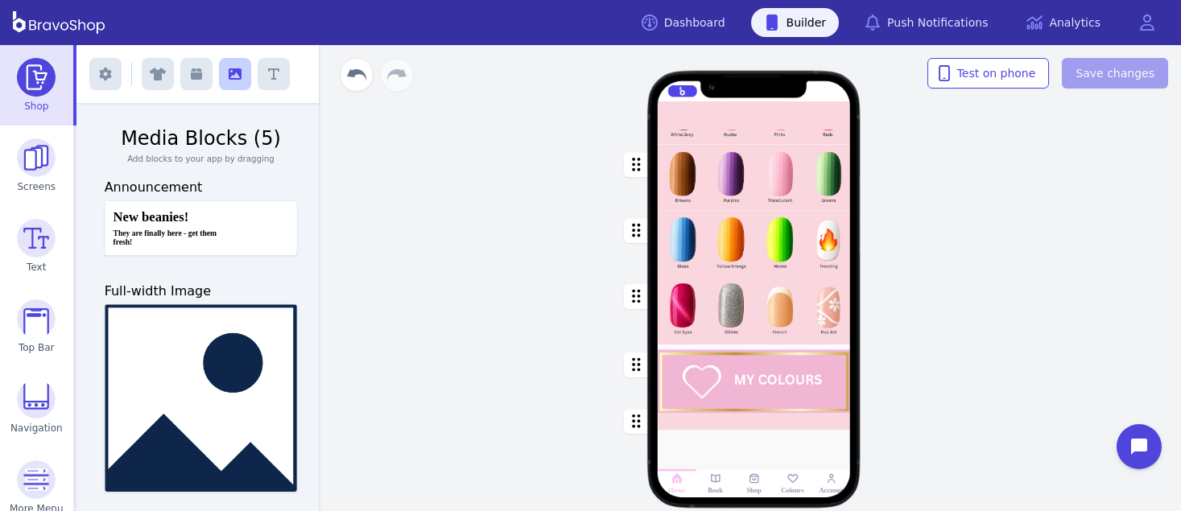
click at [799, 333] on div "button" at bounding box center [754, 310] width 193 height 68
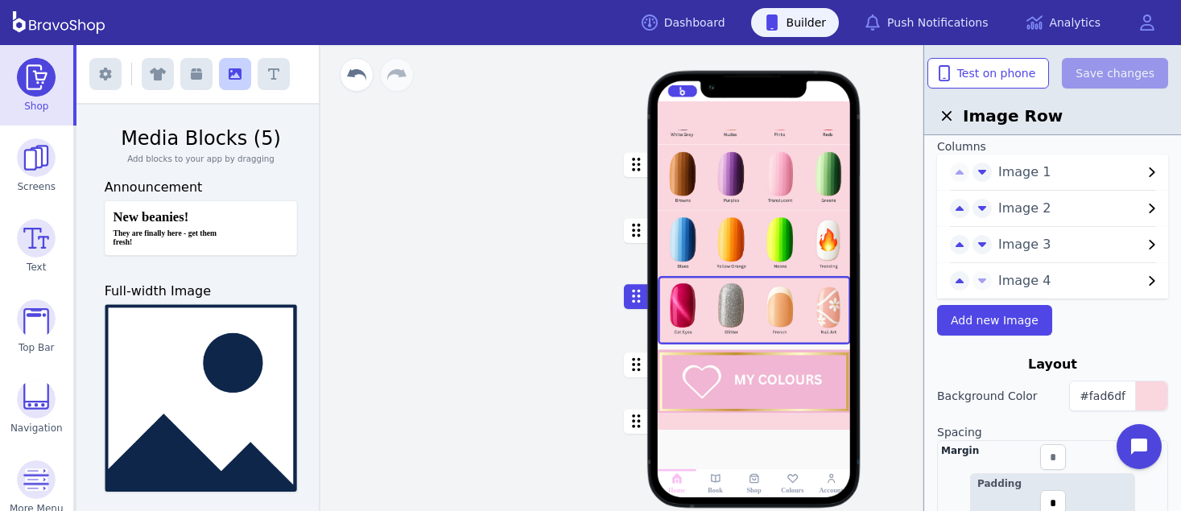
scroll to position [46, 0]
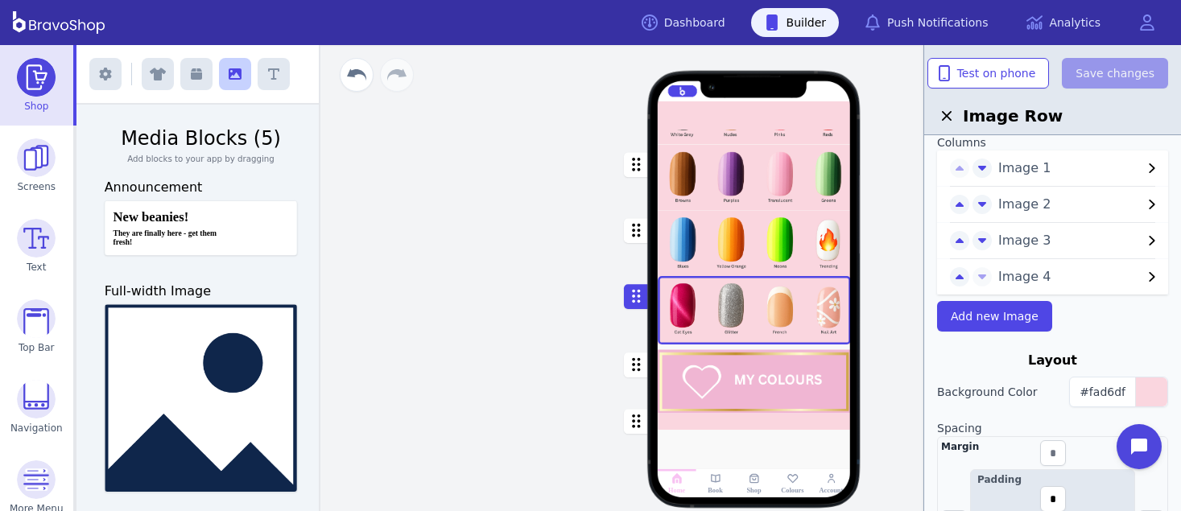
click at [782, 381] on div "button" at bounding box center [754, 379] width 193 height 69
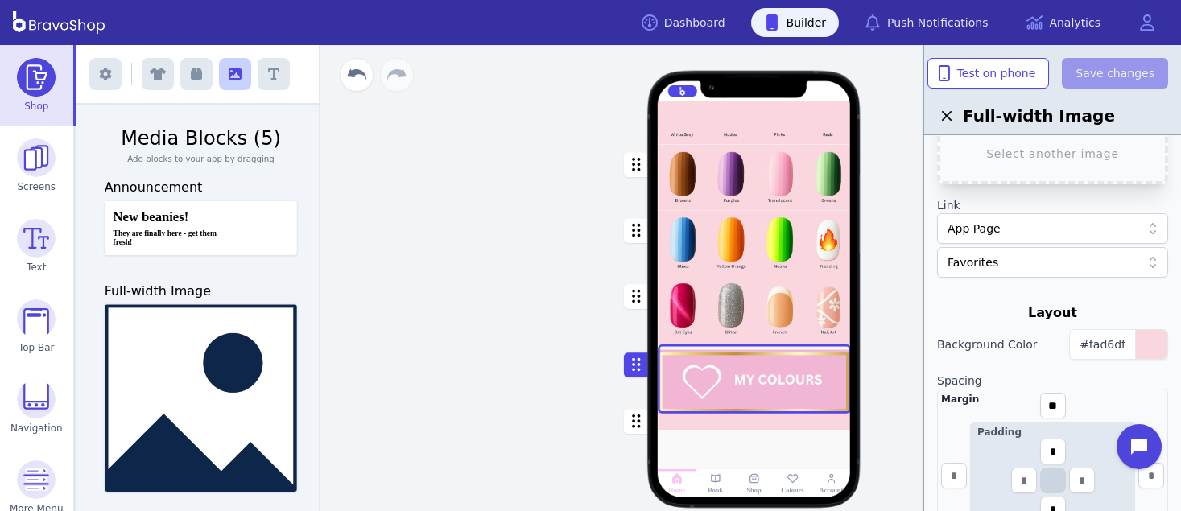
scroll to position [126, 0]
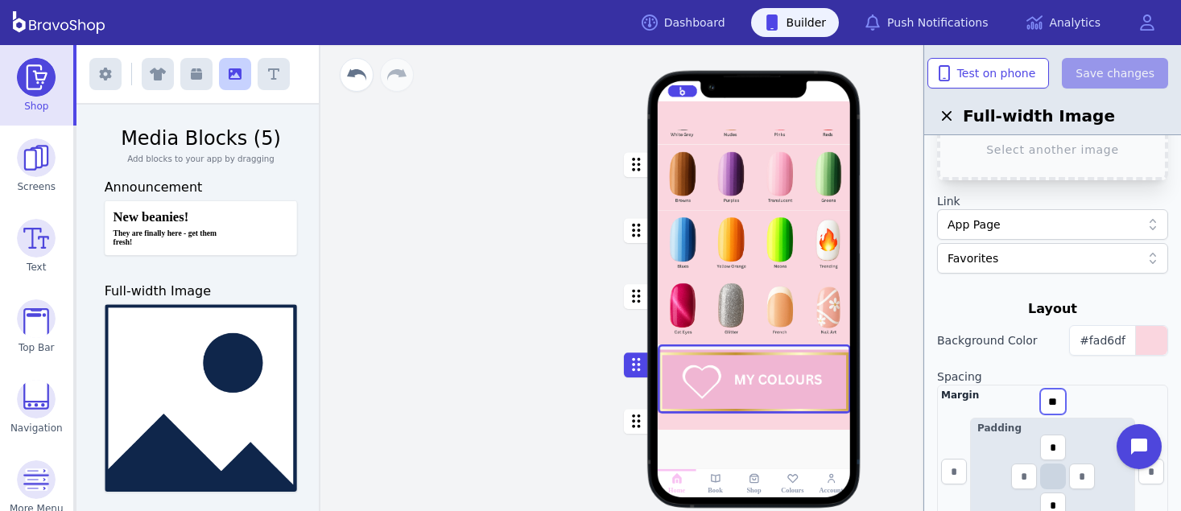
click at [1062, 401] on input "**" at bounding box center [1053, 402] width 26 height 26
type input "*"
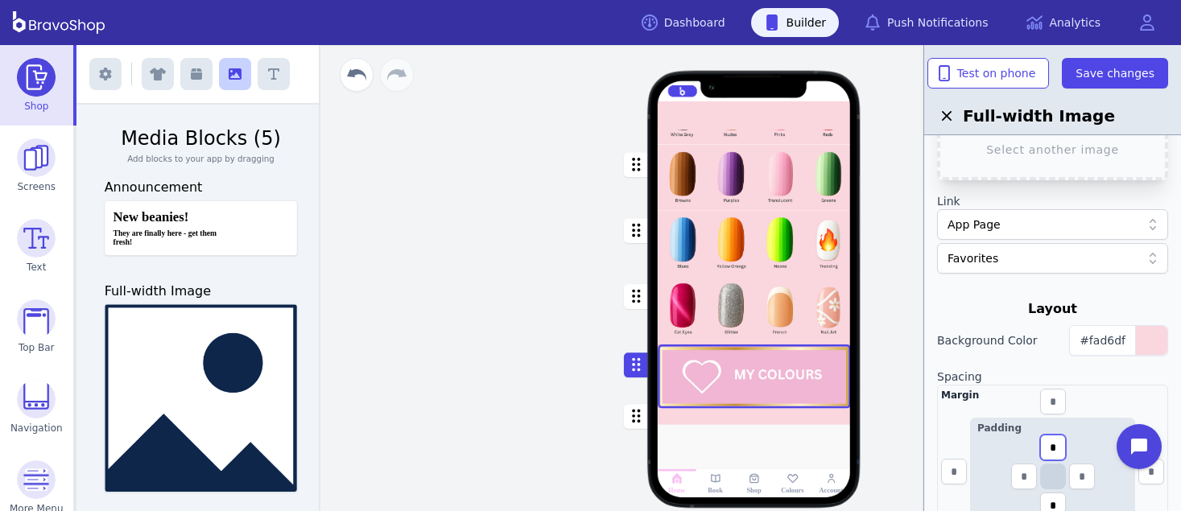
click at [1060, 444] on input "*" at bounding box center [1053, 448] width 26 height 26
type input "*"
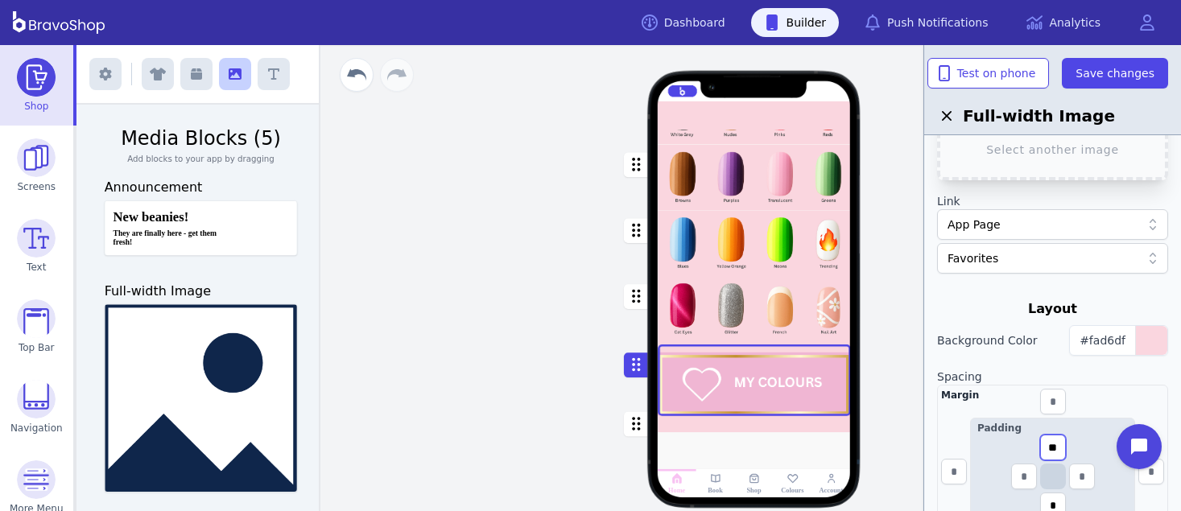
drag, startPoint x: 1059, startPoint y: 445, endPoint x: 1043, endPoint y: 444, distance: 15.3
click at [1043, 444] on input "**" at bounding box center [1053, 448] width 26 height 26
type input "**"
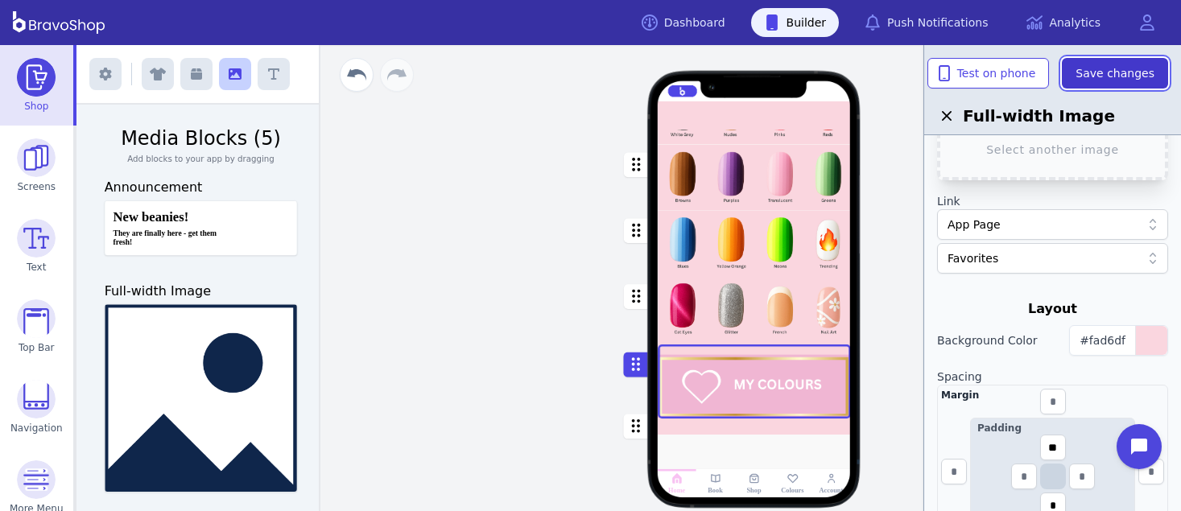
click at [1112, 75] on span "Save changes" at bounding box center [1115, 73] width 79 height 16
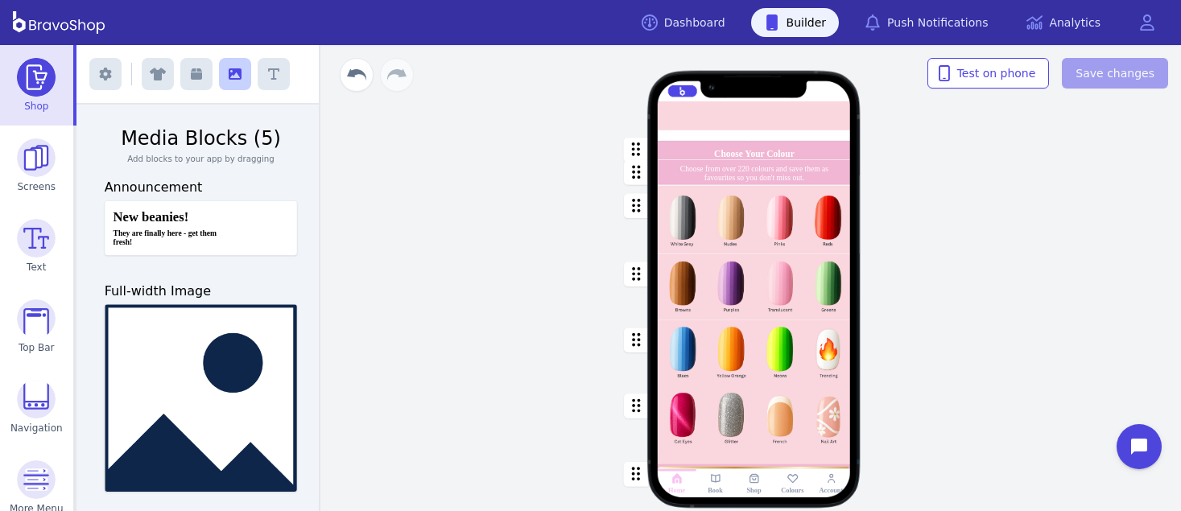
scroll to position [230, 0]
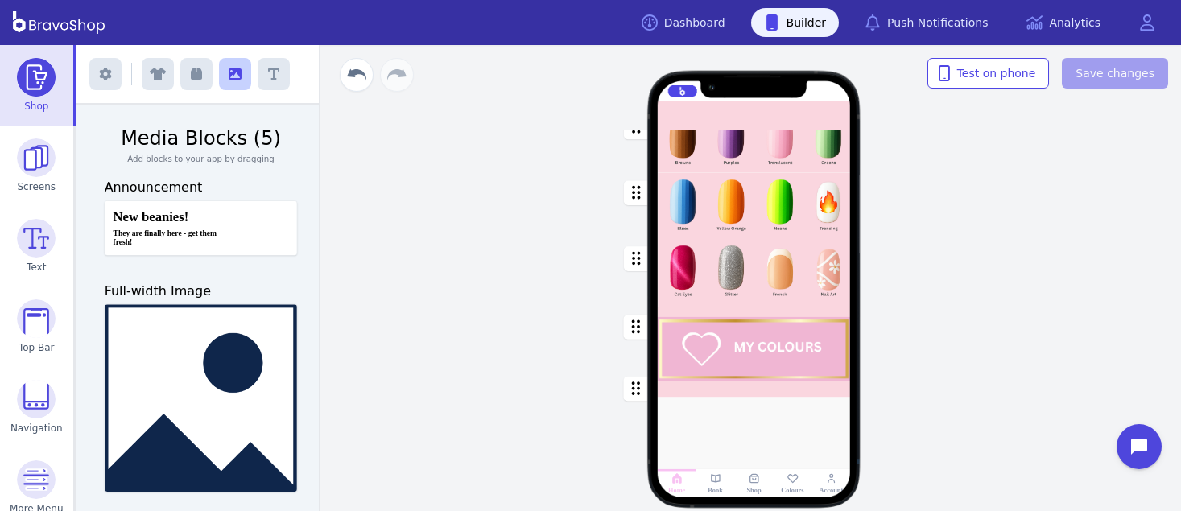
click at [761, 312] on div "button" at bounding box center [754, 344] width 193 height 74
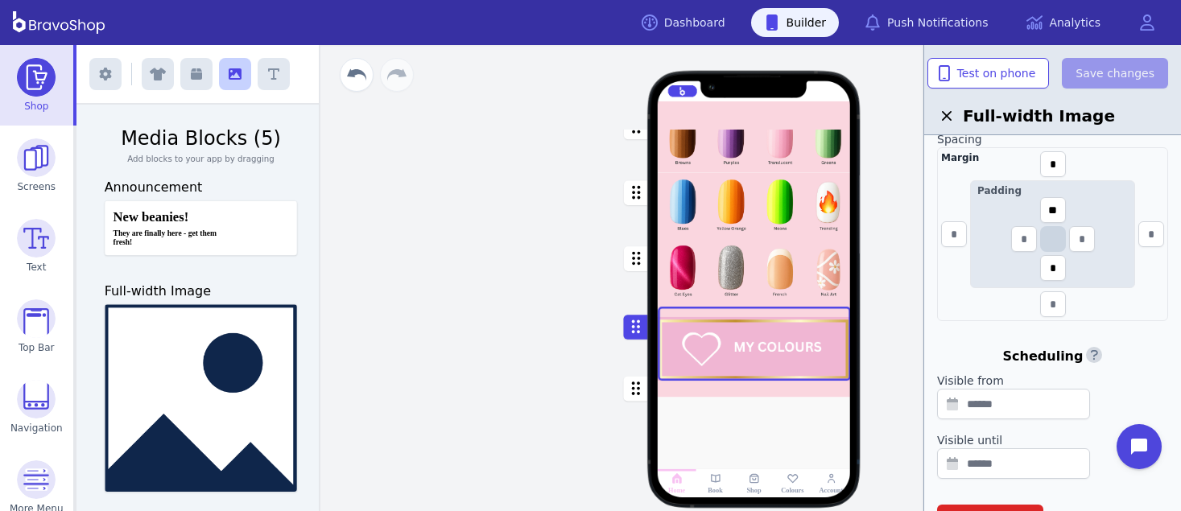
scroll to position [366, 0]
click at [1063, 204] on input "**" at bounding box center [1053, 207] width 26 height 26
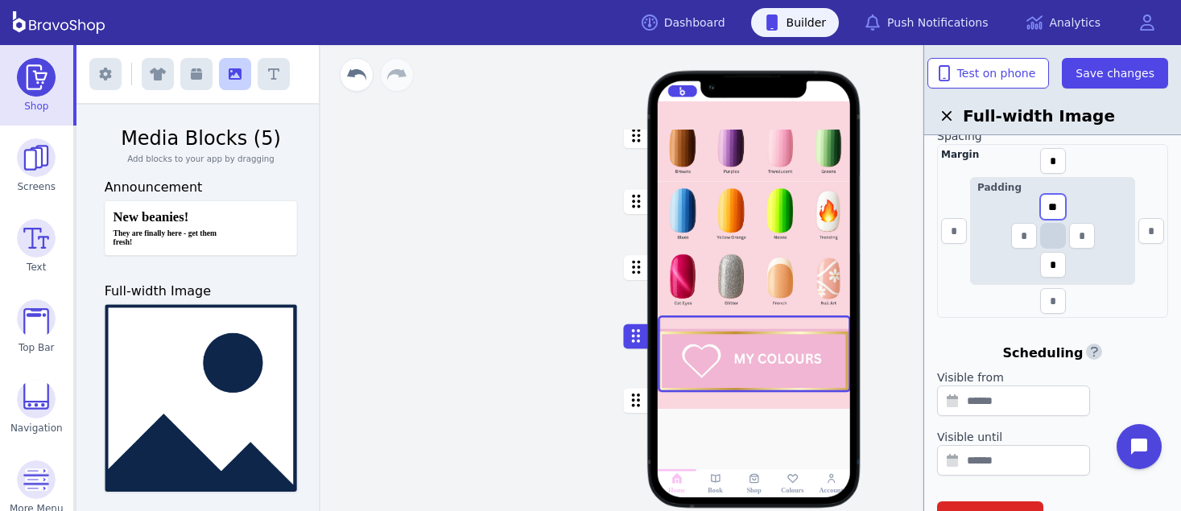
scroll to position [230, 0]
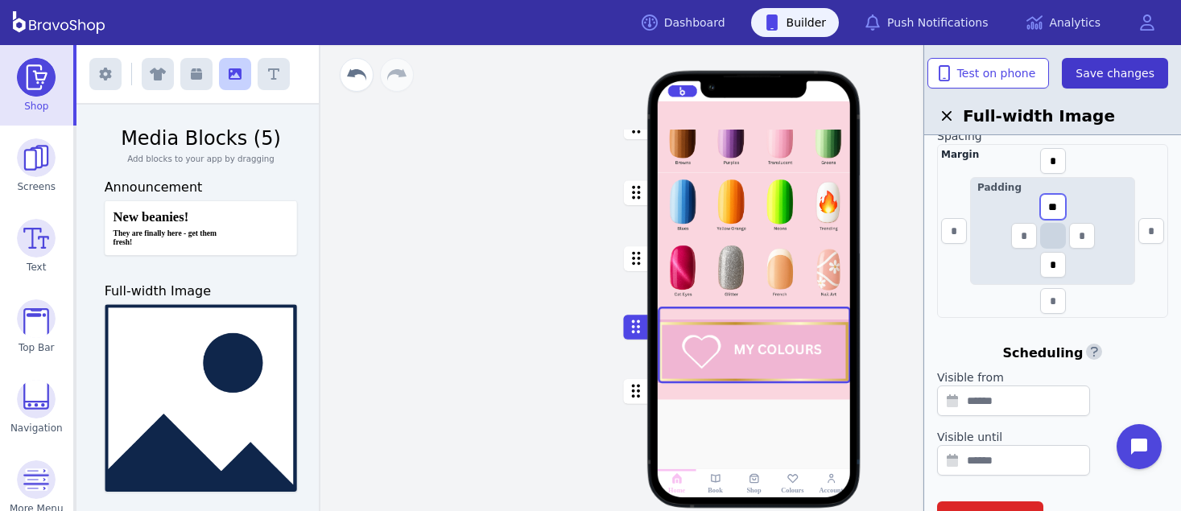
type input "**"
click at [1129, 79] on span "Save changes" at bounding box center [1115, 73] width 79 height 16
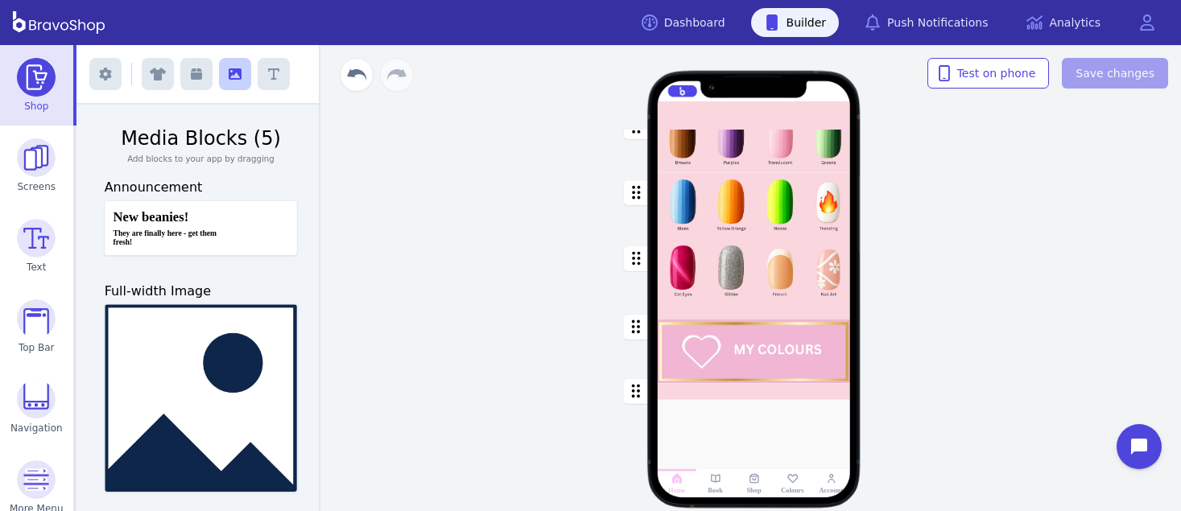
click at [1042, 253] on div "Choose Your Colour Choose from over 220 colours and save them as favourites so …" at bounding box center [754, 278] width 854 height 466
click at [34, 89] on img at bounding box center [36, 77] width 39 height 39
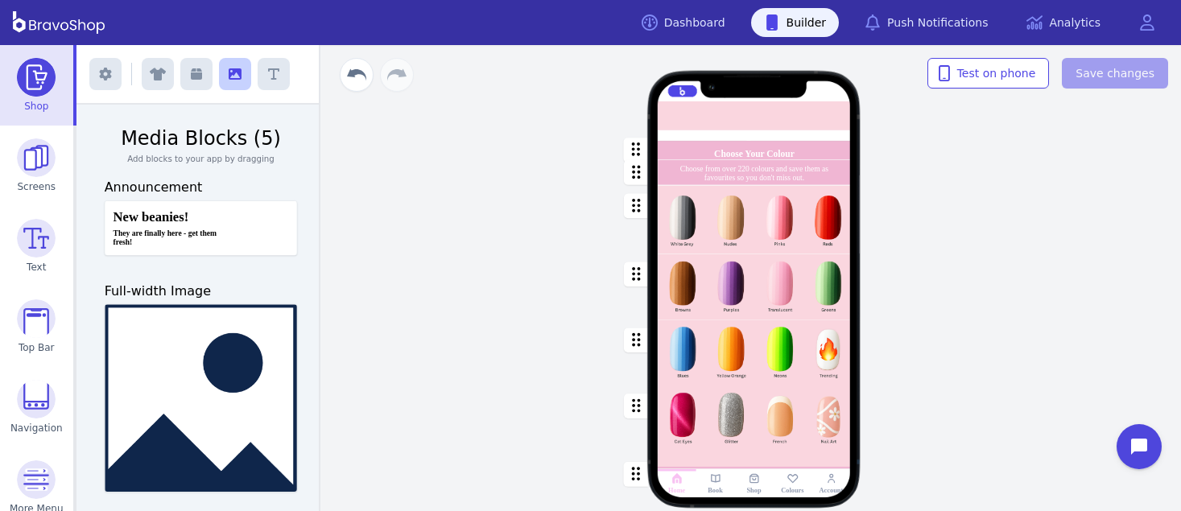
click at [28, 89] on img at bounding box center [36, 77] width 39 height 39
click at [39, 240] on img at bounding box center [36, 238] width 39 height 39
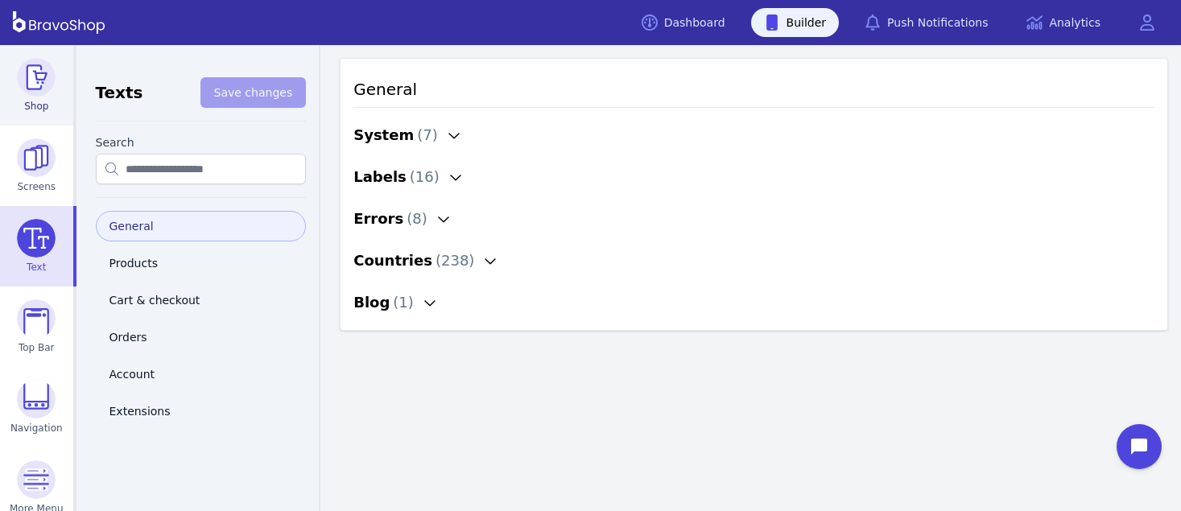
click at [23, 93] on img at bounding box center [36, 77] width 39 height 39
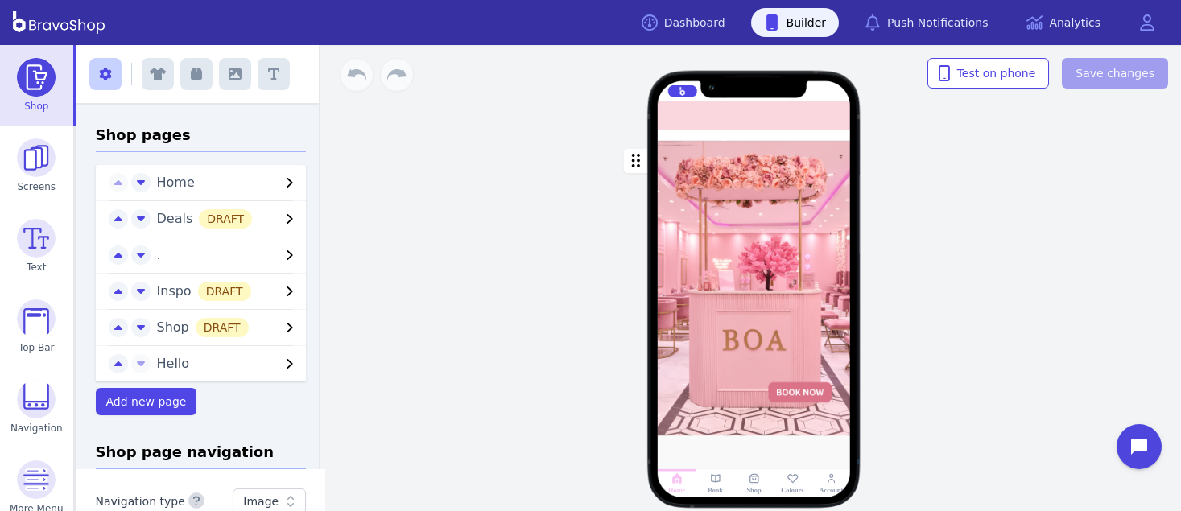
click at [733, 138] on div at bounding box center [735, 136] width 4 height 4
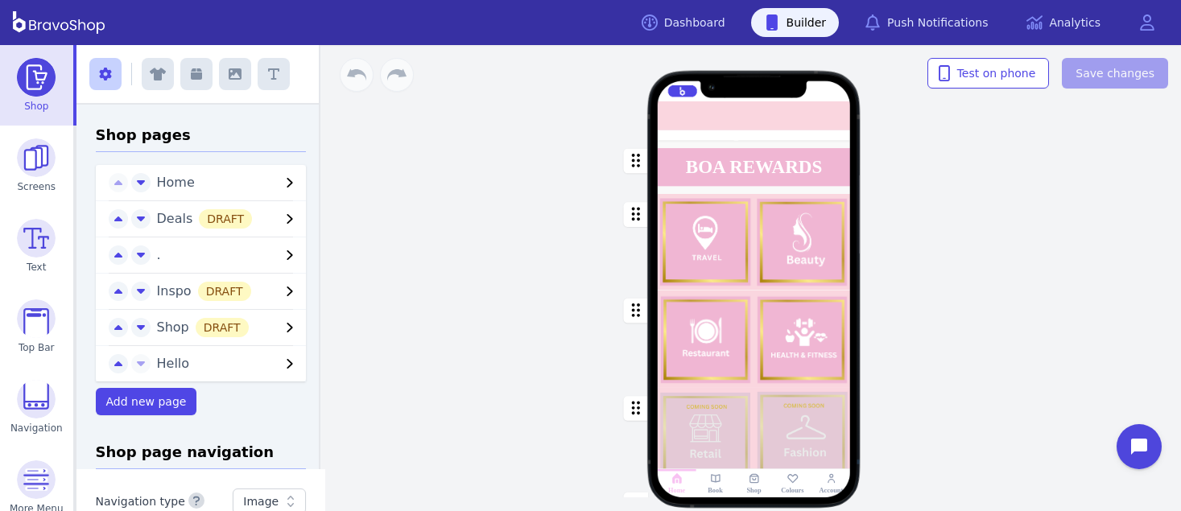
click at [747, 138] on div at bounding box center [747, 136] width 4 height 4
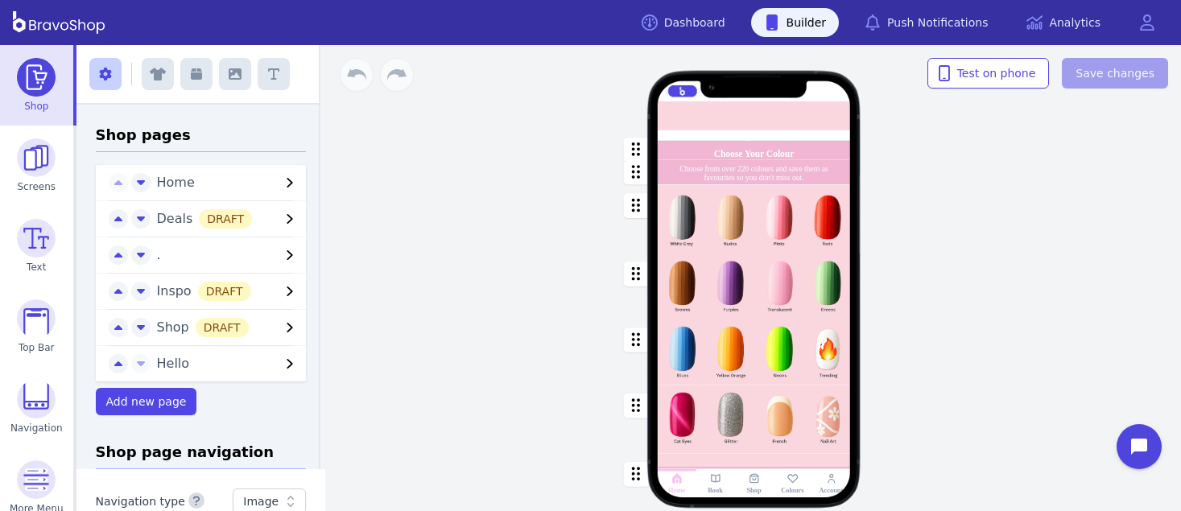
click at [280, 251] on icon "button" at bounding box center [289, 255] width 19 height 19
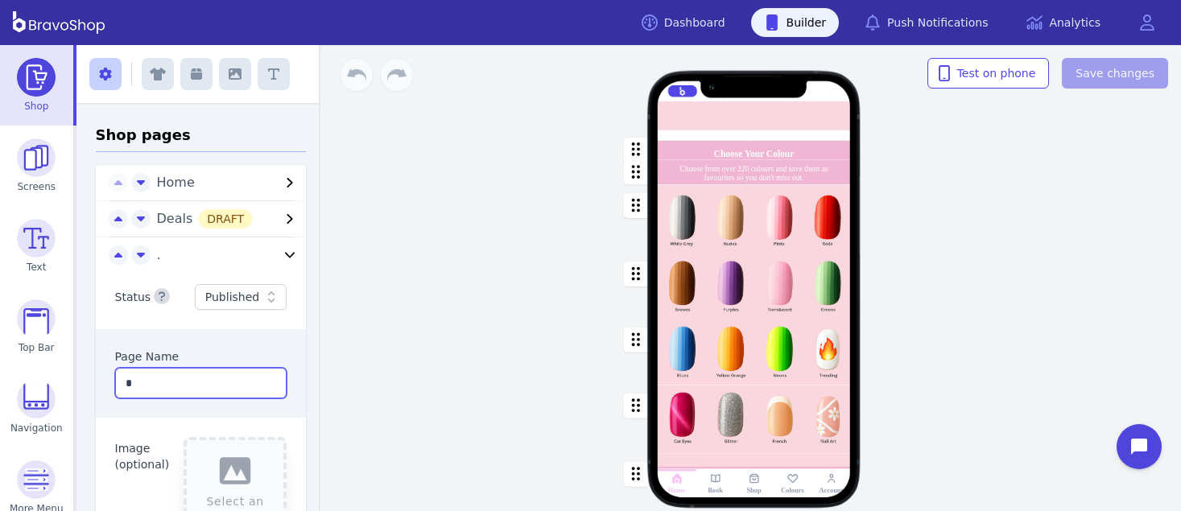
drag, startPoint x: 135, startPoint y: 380, endPoint x: 109, endPoint y: 380, distance: 26.6
click at [115, 380] on input "*" at bounding box center [201, 383] width 172 height 31
type input "******"
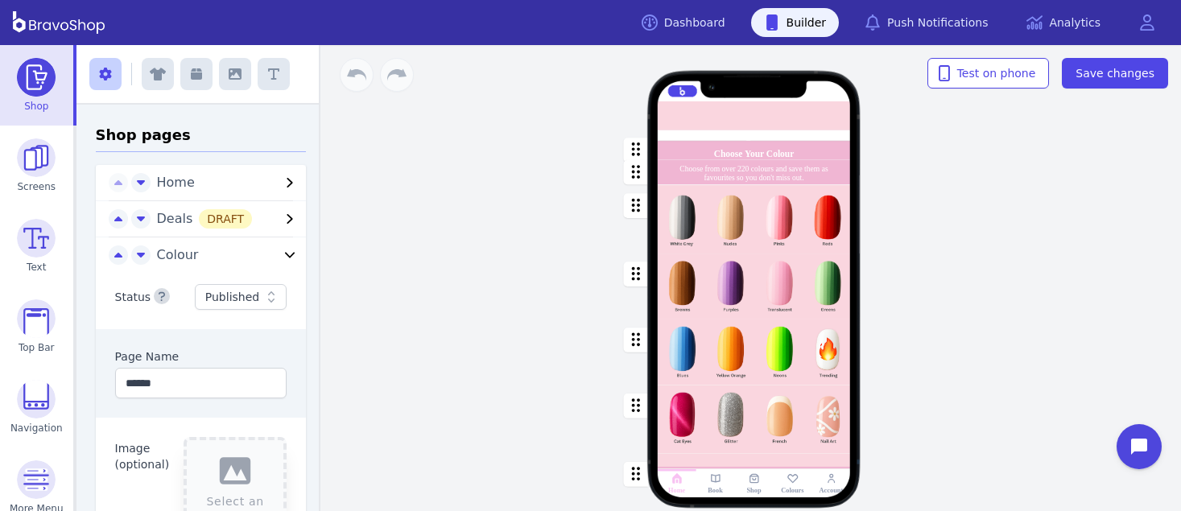
click at [199, 353] on div "Page Name" at bounding box center [201, 357] width 172 height 16
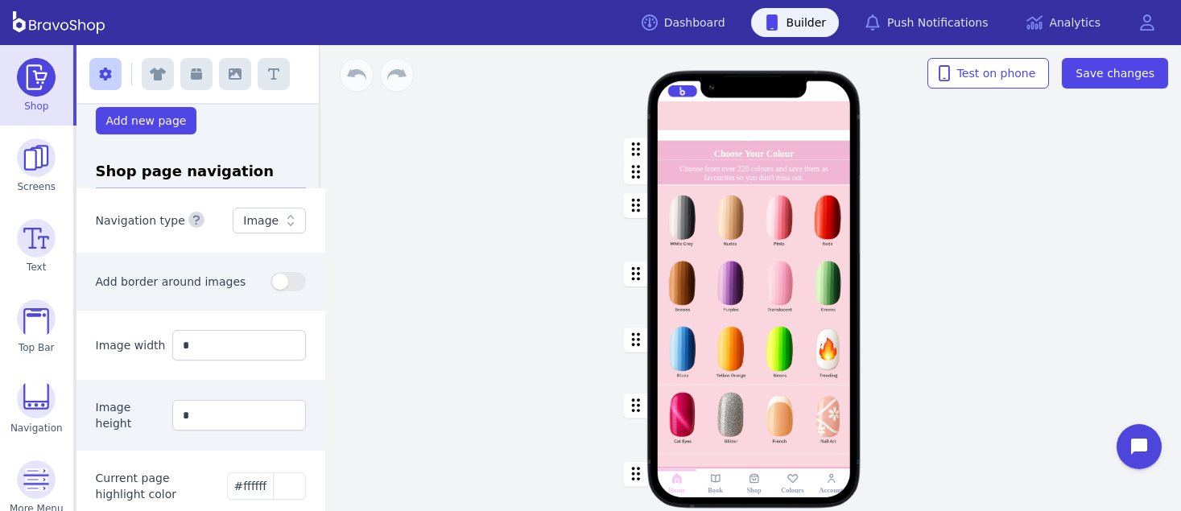
scroll to position [649, 0]
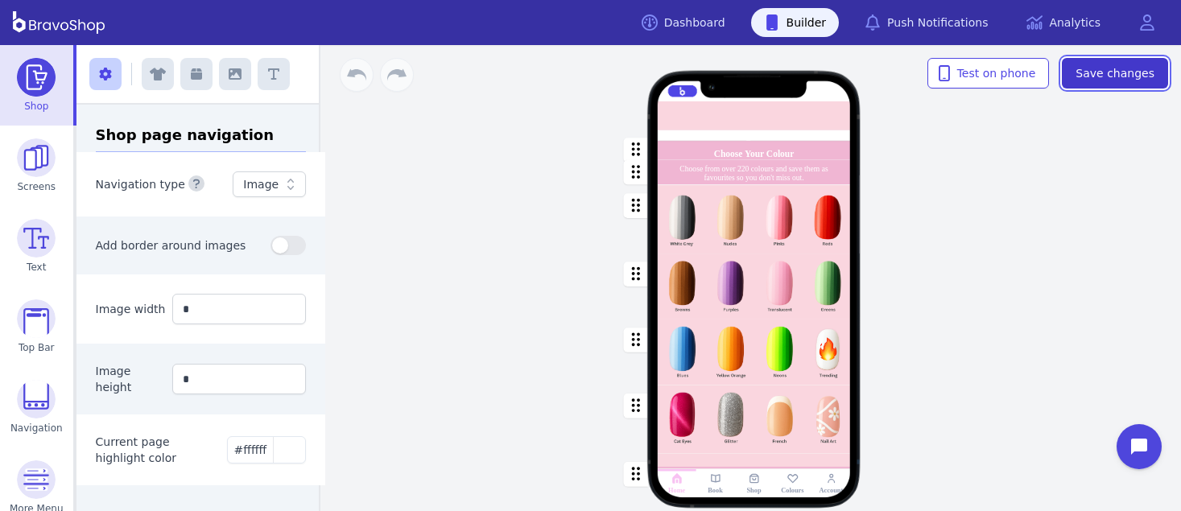
click at [1138, 72] on span "Save changes" at bounding box center [1115, 73] width 79 height 16
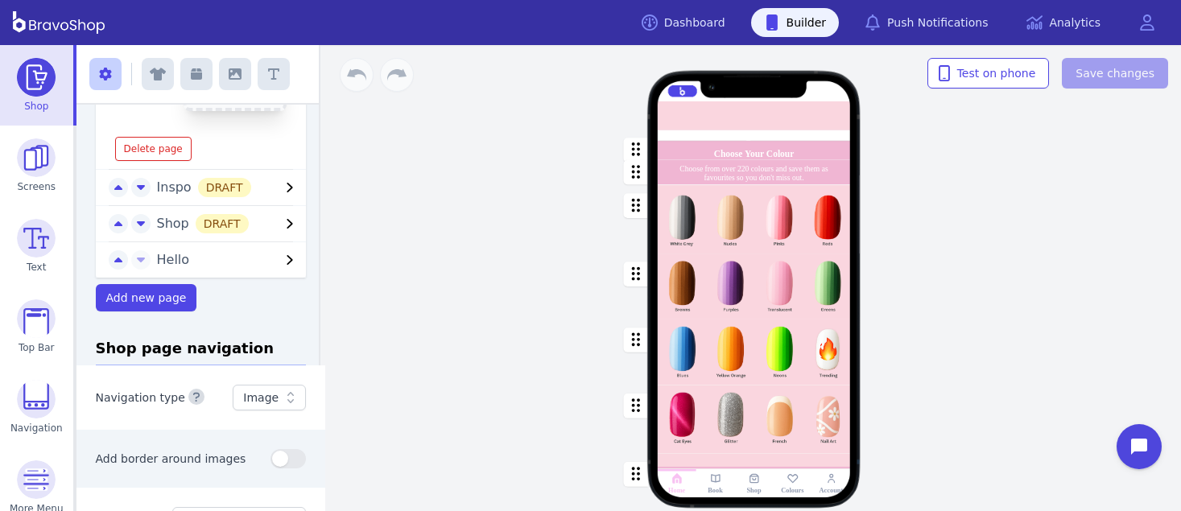
scroll to position [427, 0]
click at [280, 266] on icon "button" at bounding box center [289, 261] width 19 height 19
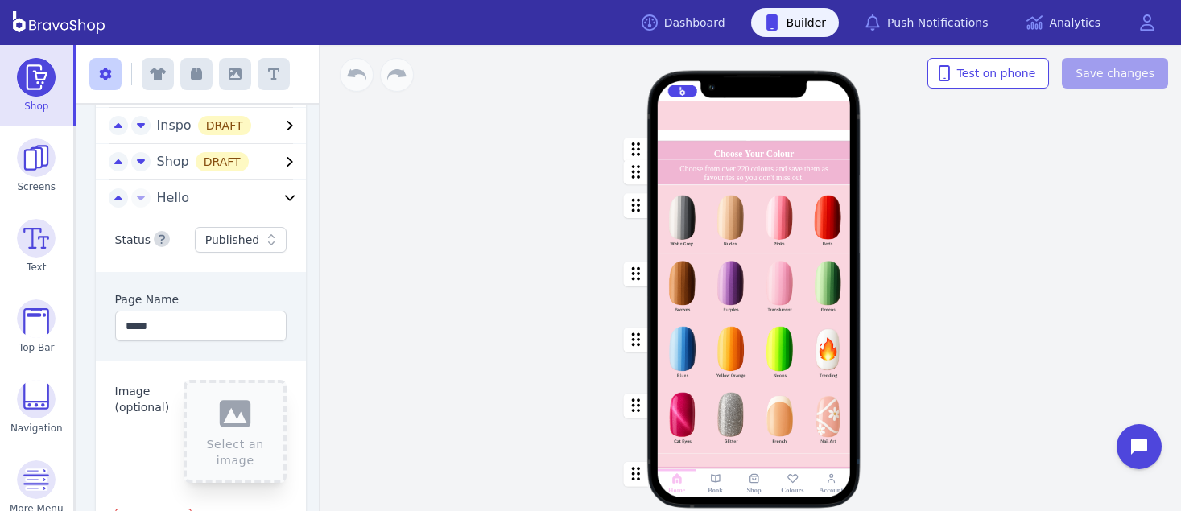
scroll to position [0, 0]
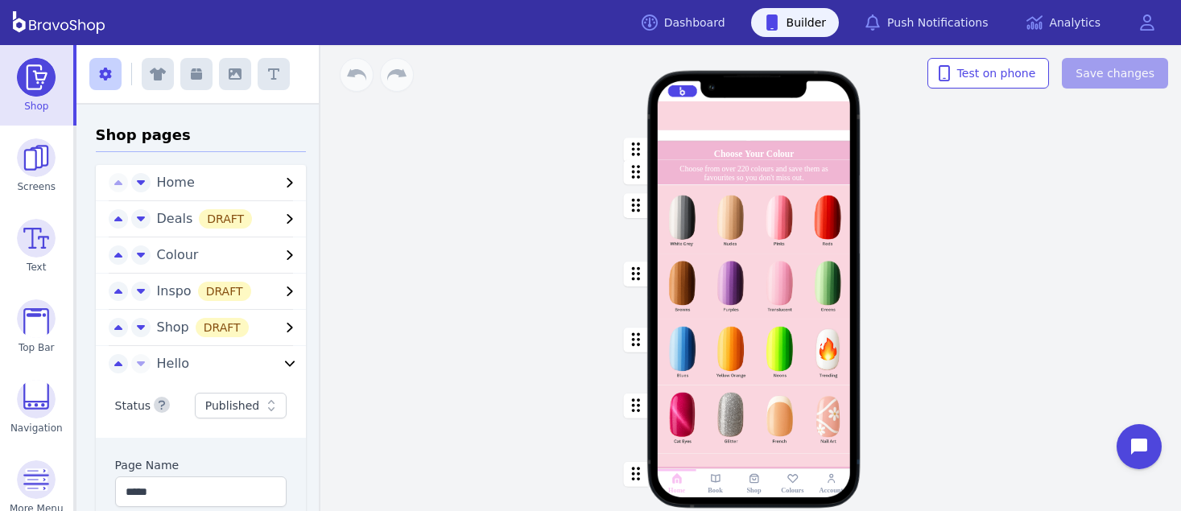
click at [218, 250] on span "Colour" at bounding box center [219, 255] width 124 height 19
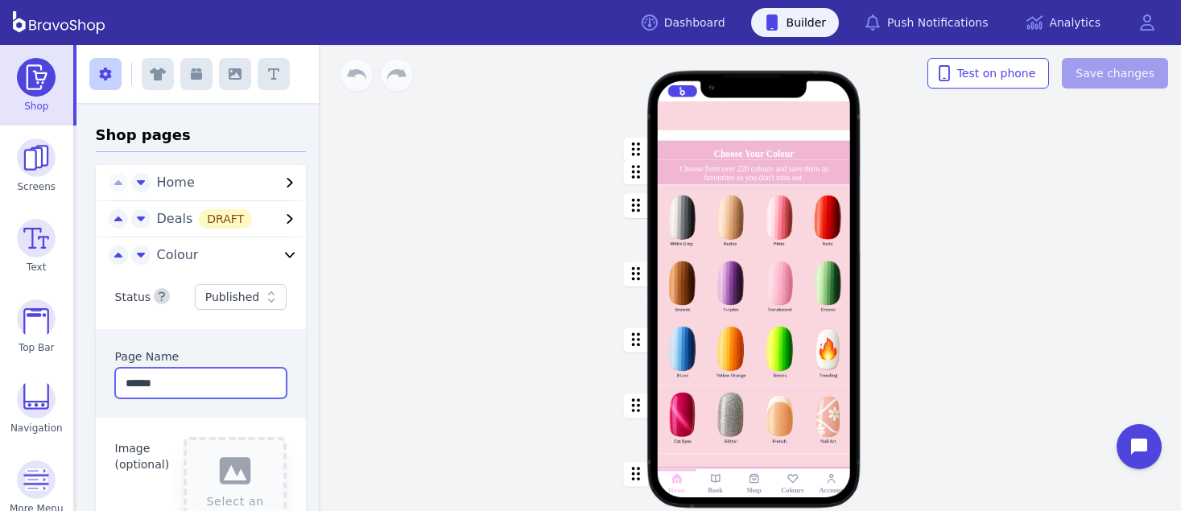
click at [153, 387] on input "******" at bounding box center [201, 383] width 172 height 31
type input "*******"
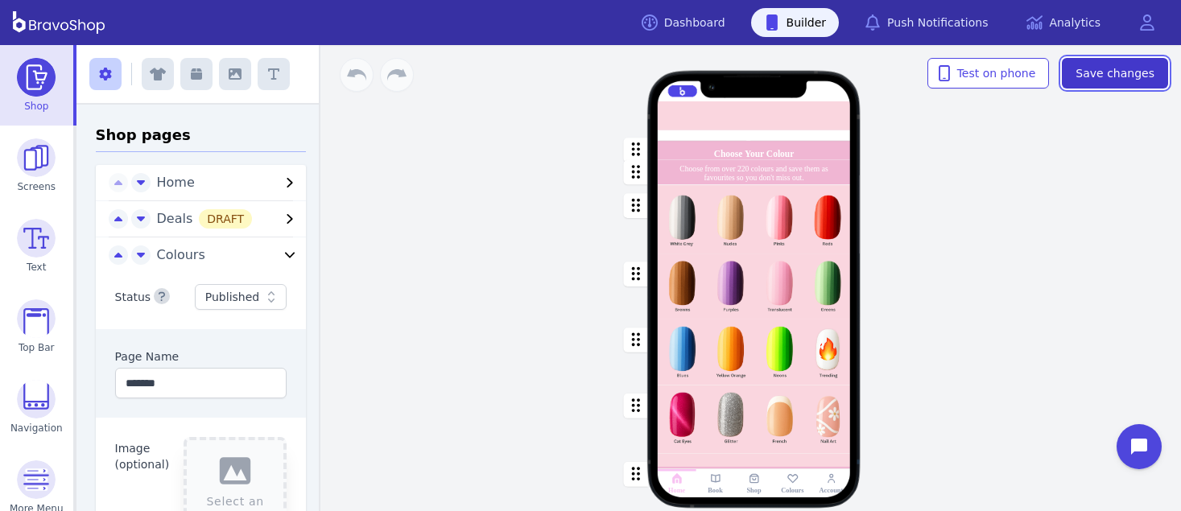
click at [1123, 79] on span "Save changes" at bounding box center [1115, 73] width 79 height 16
click at [787, 484] on rect at bounding box center [793, 478] width 12 height 12
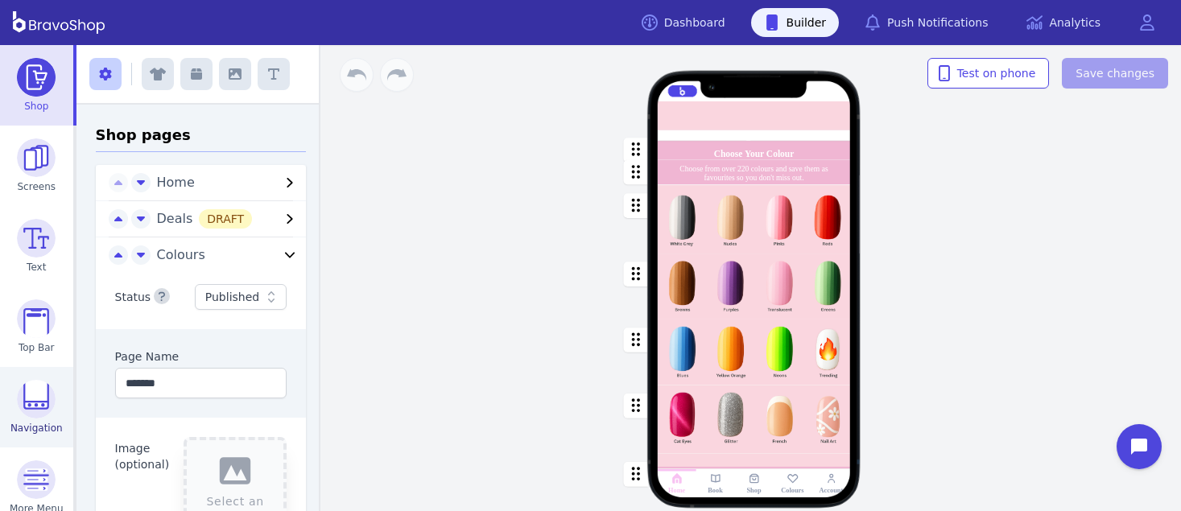
click at [21, 402] on img at bounding box center [36, 399] width 39 height 39
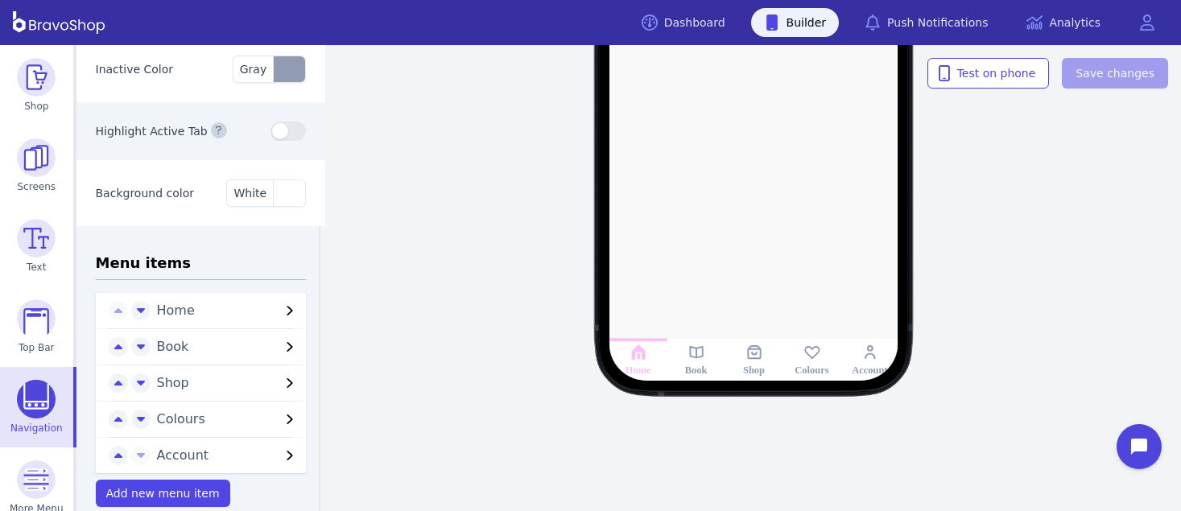
scroll to position [146, 0]
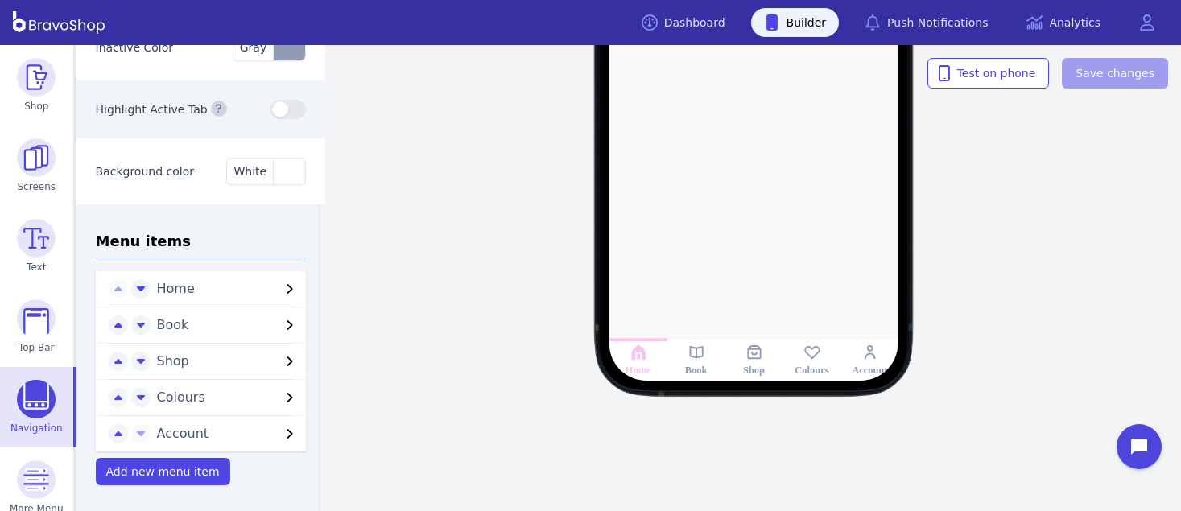
click at [241, 392] on span "Colours" at bounding box center [219, 397] width 124 height 19
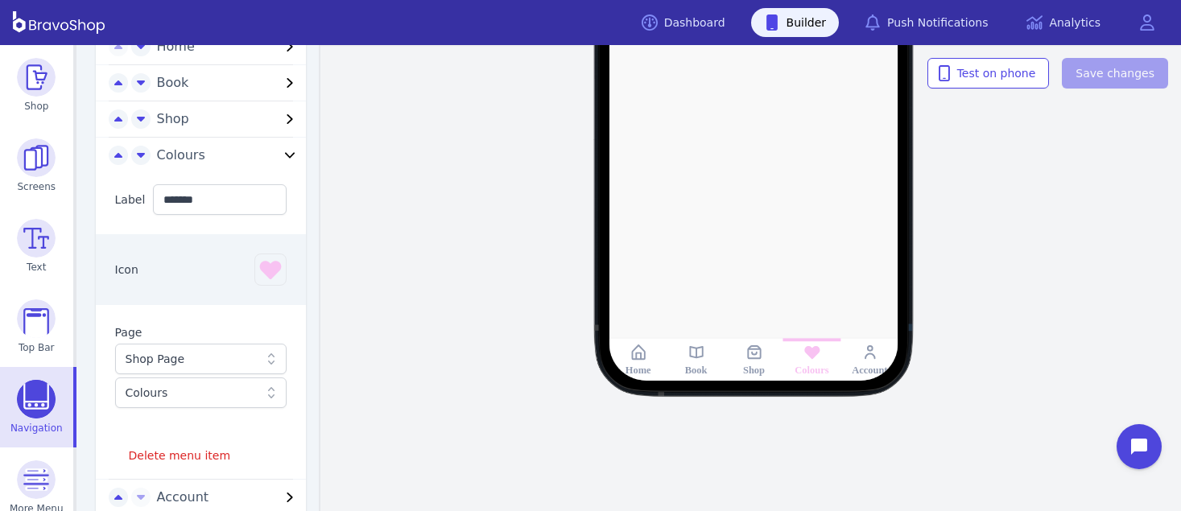
scroll to position [387, 0]
click at [1034, 246] on div "Home Book Shop Colours Account" at bounding box center [754, 84] width 854 height 373
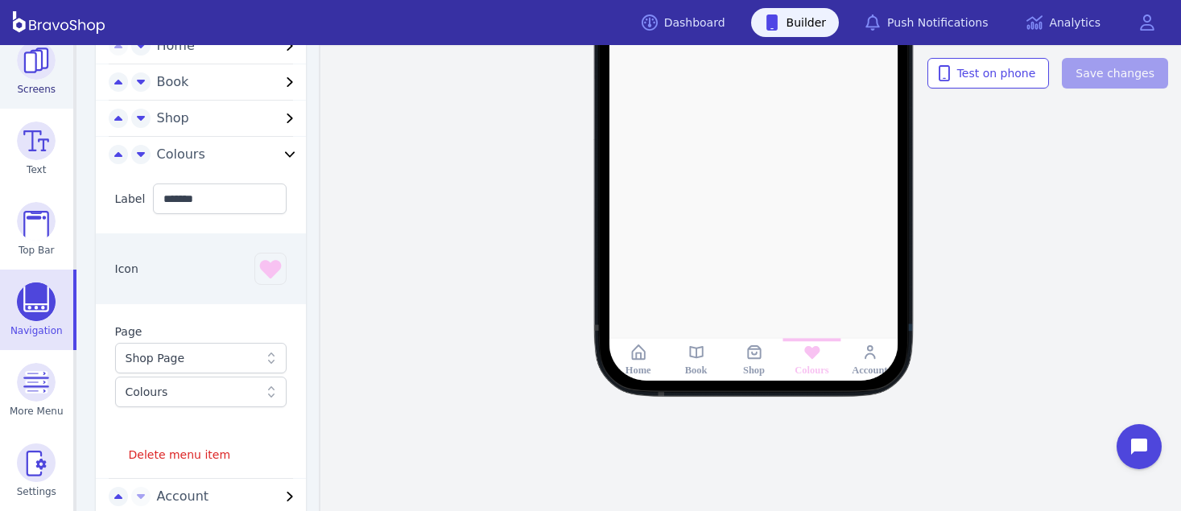
scroll to position [0, 0]
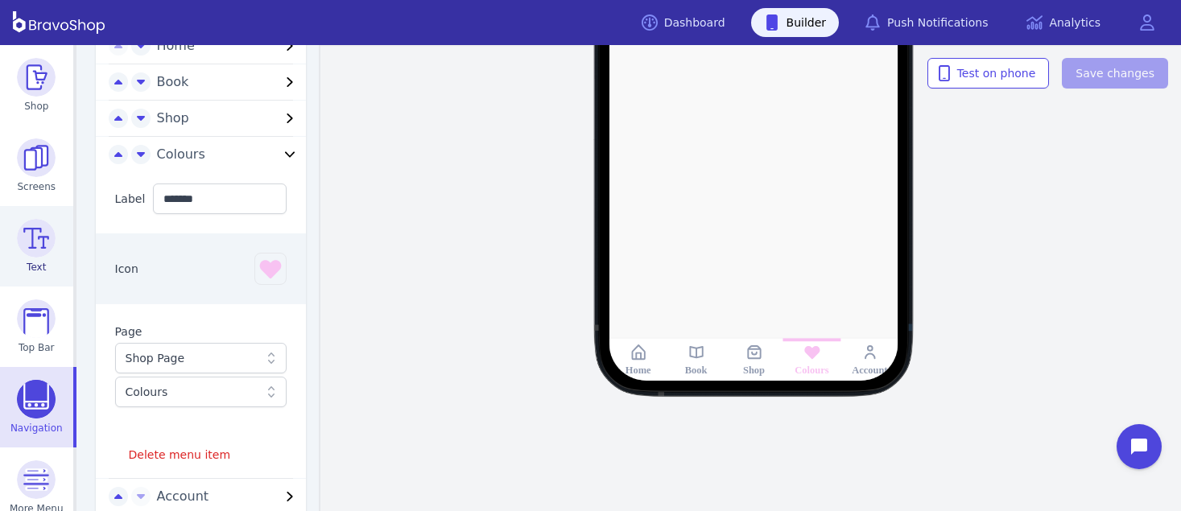
click at [39, 242] on img at bounding box center [36, 238] width 39 height 39
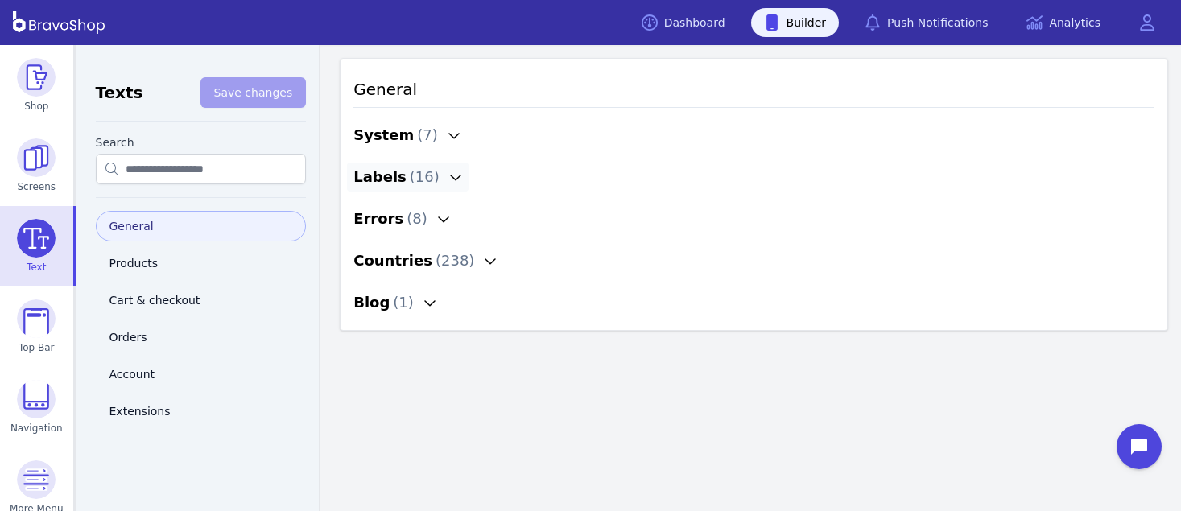
click at [436, 166] on button "Labels ( 16 )" at bounding box center [408, 177] width 122 height 29
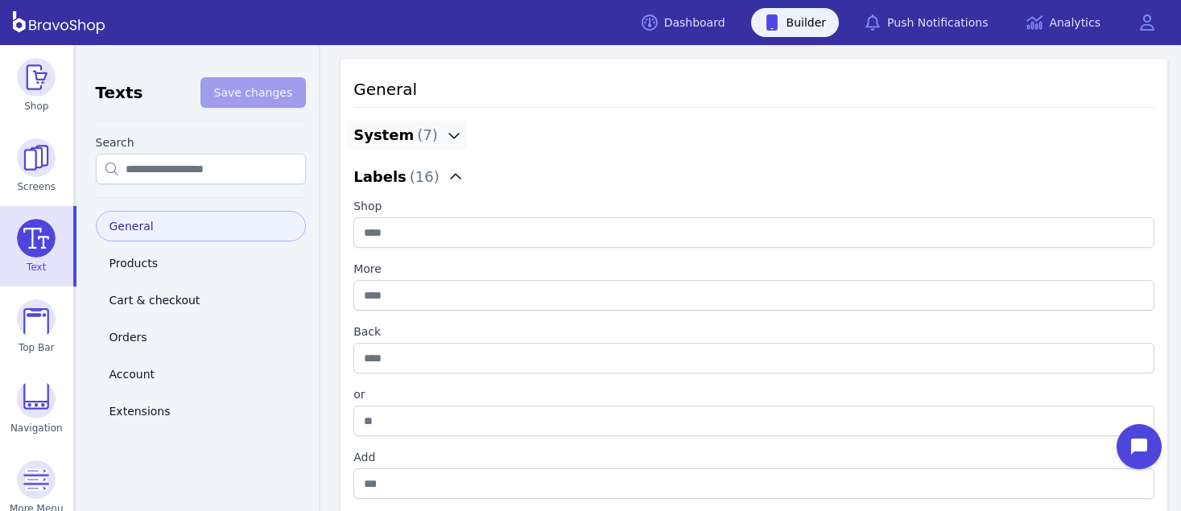
click at [448, 134] on icon "button" at bounding box center [454, 135] width 13 height 13
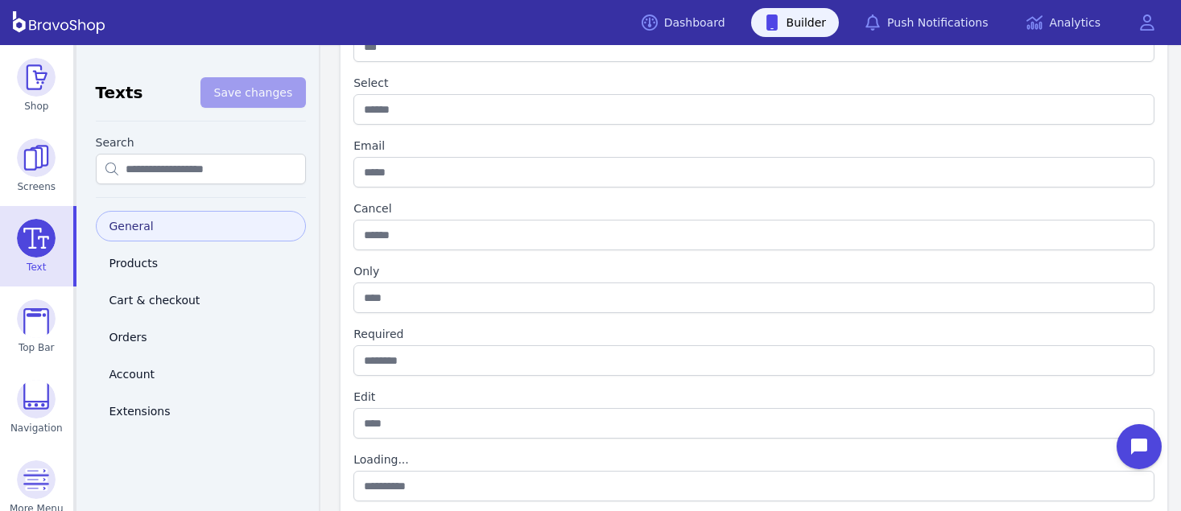
scroll to position [1273, 0]
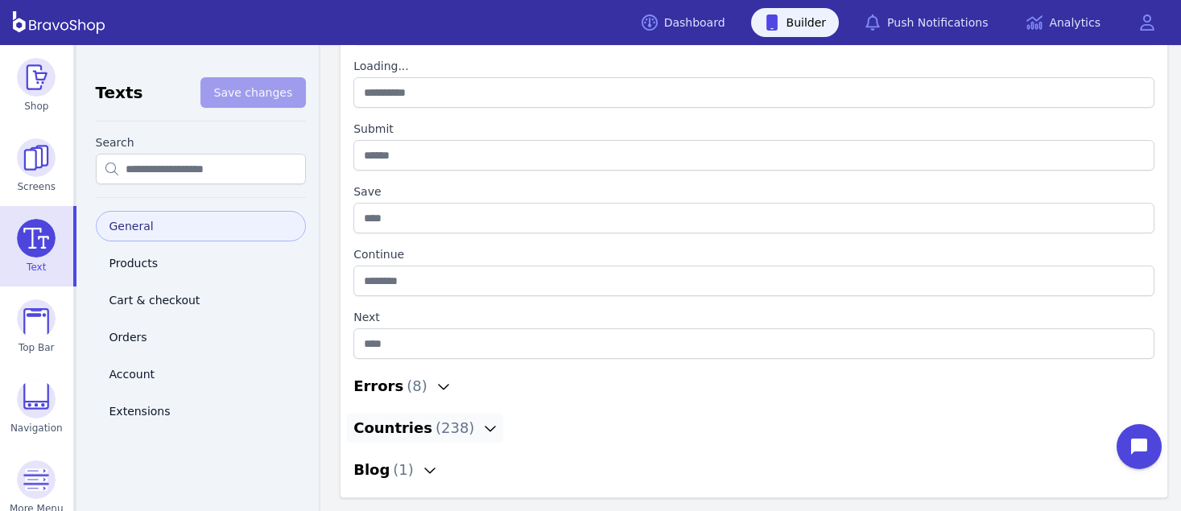
click at [484, 424] on icon "button" at bounding box center [490, 428] width 13 height 13
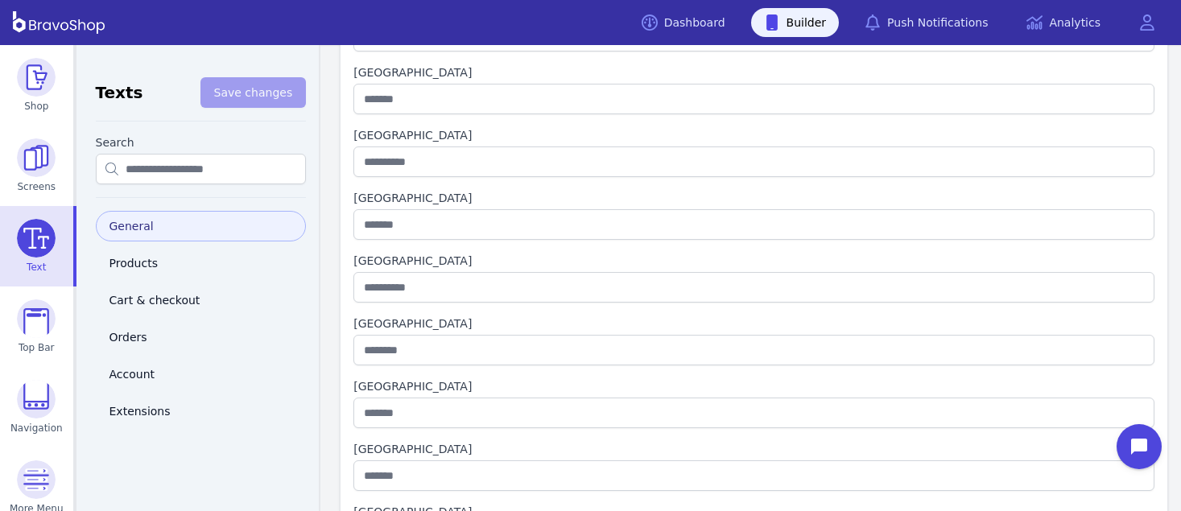
scroll to position [2889, 0]
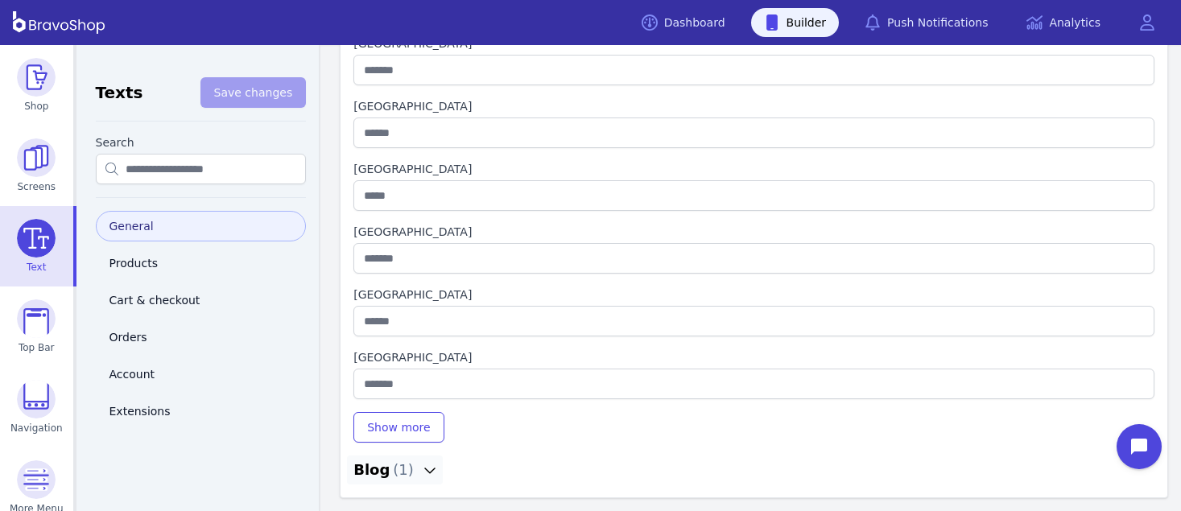
click at [423, 472] on icon "button" at bounding box center [429, 470] width 13 height 13
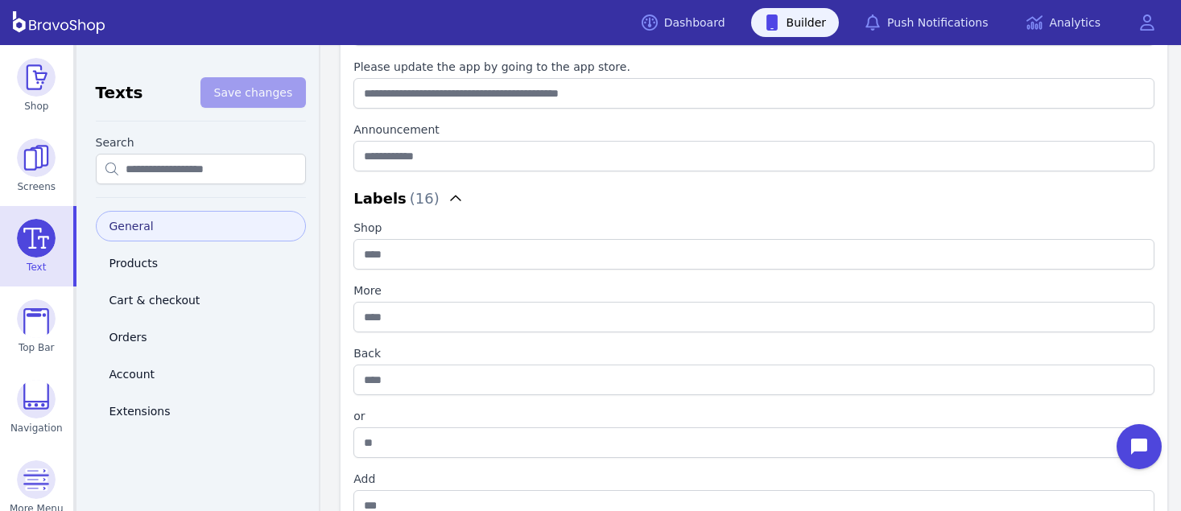
scroll to position [0, 0]
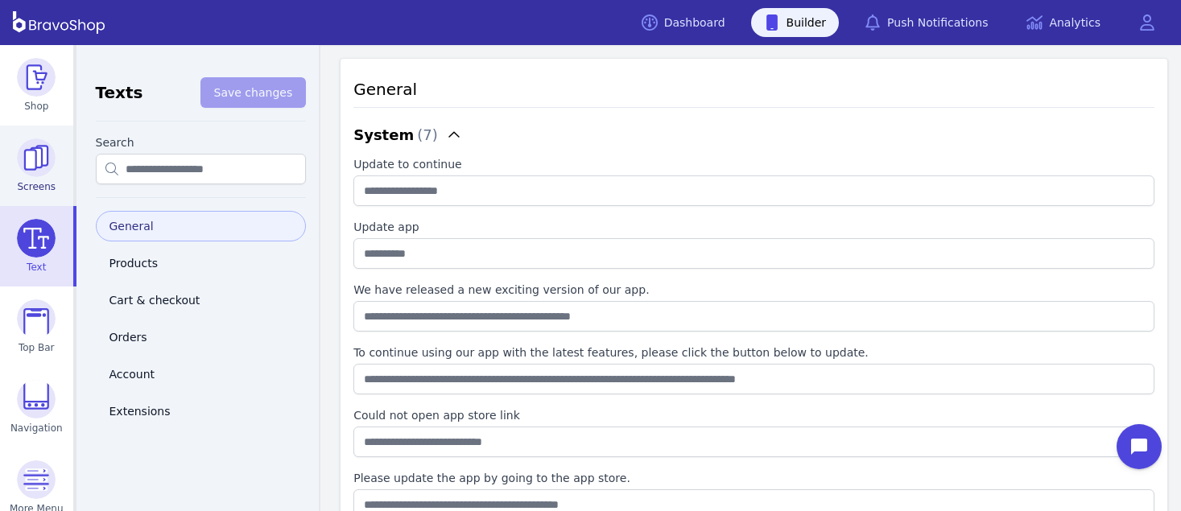
click at [21, 164] on img at bounding box center [36, 157] width 39 height 39
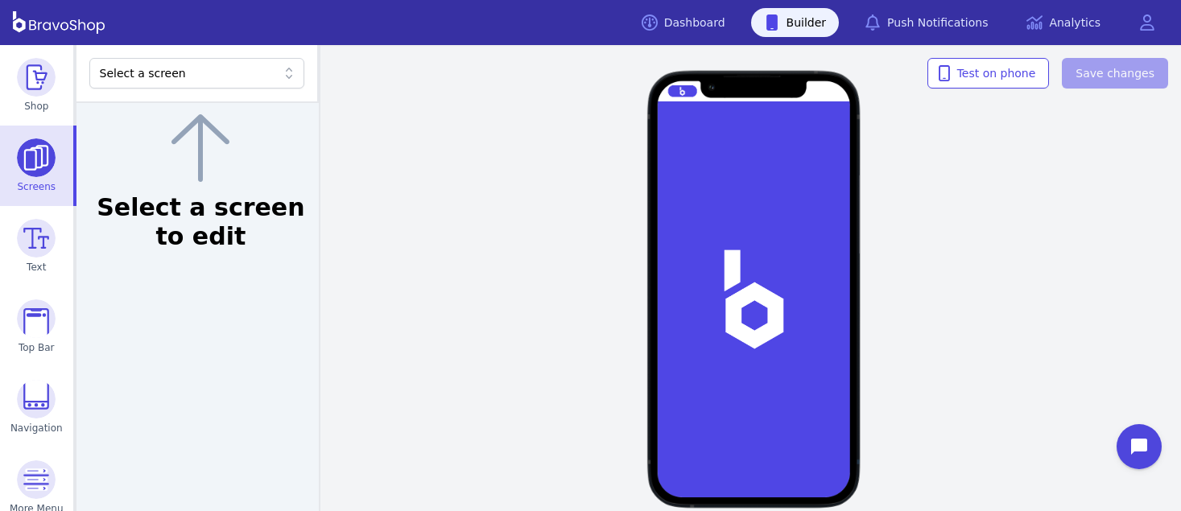
click at [232, 79] on div "Select a screen" at bounding box center [189, 73] width 178 height 16
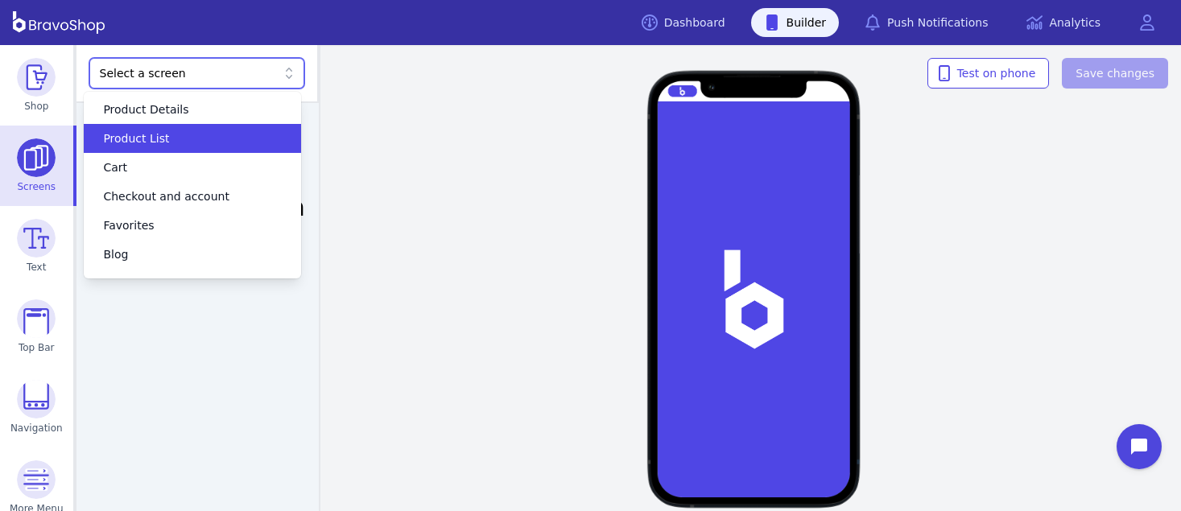
click at [197, 151] on div "Product List" at bounding box center [192, 138] width 217 height 29
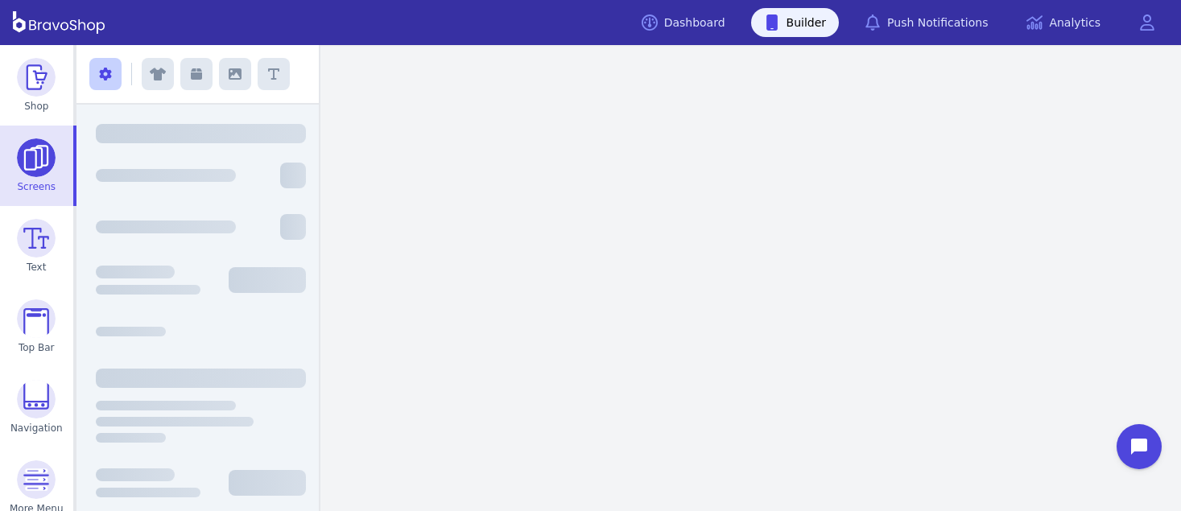
click at [197, 151] on div at bounding box center [201, 156] width 211 height 13
click at [36, 159] on img at bounding box center [36, 157] width 39 height 39
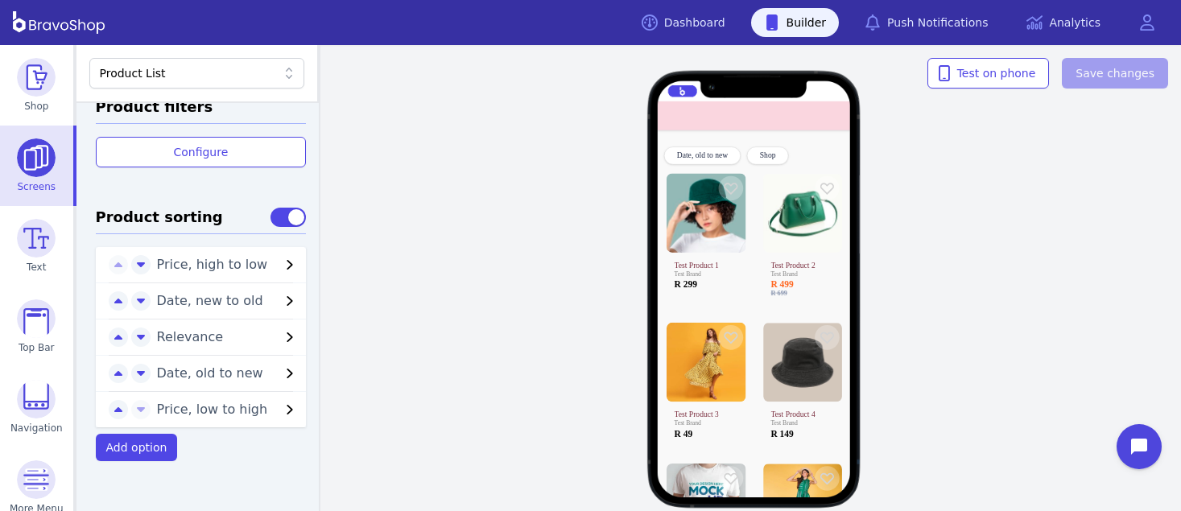
scroll to position [670, 0]
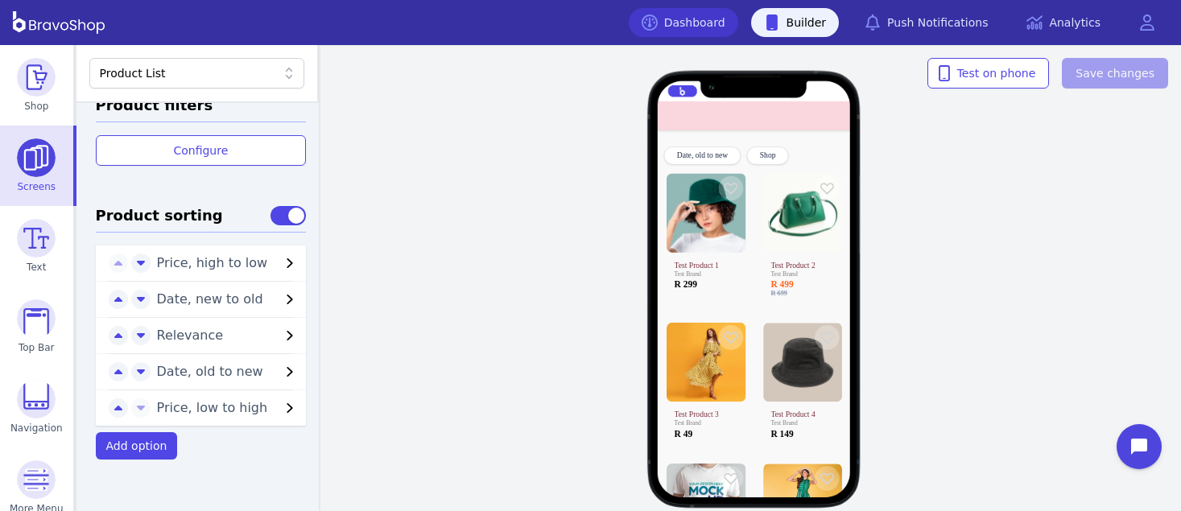
click at [726, 19] on link "Dashboard" at bounding box center [683, 22] width 109 height 29
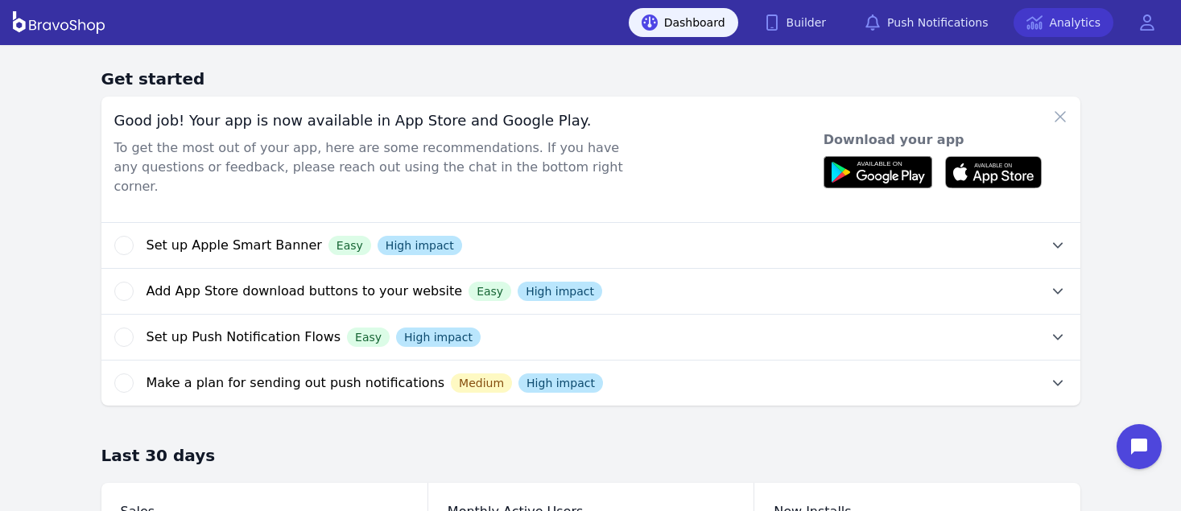
click at [1073, 14] on link "Analytics" at bounding box center [1064, 22] width 100 height 29
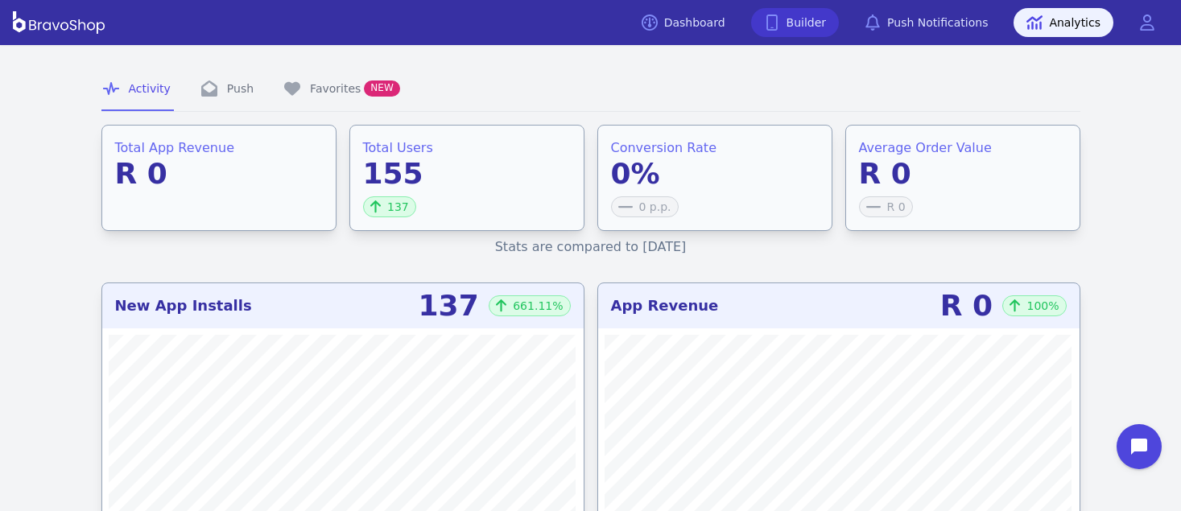
click at [814, 28] on link "Builder" at bounding box center [795, 22] width 89 height 29
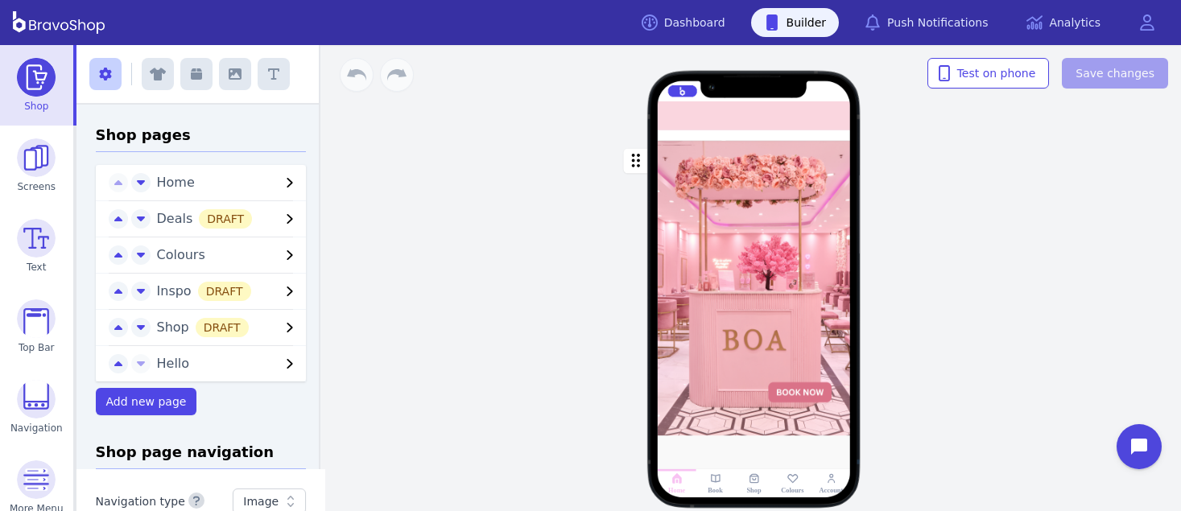
click at [924, 238] on div "Drag a block here to get started Home Book Shop Colours Account" at bounding box center [754, 278] width 854 height 466
click at [486, 275] on div "Drag a block here to get started Home Book Shop Colours Account" at bounding box center [754, 278] width 854 height 466
